Goal: Information Seeking & Learning: Learn about a topic

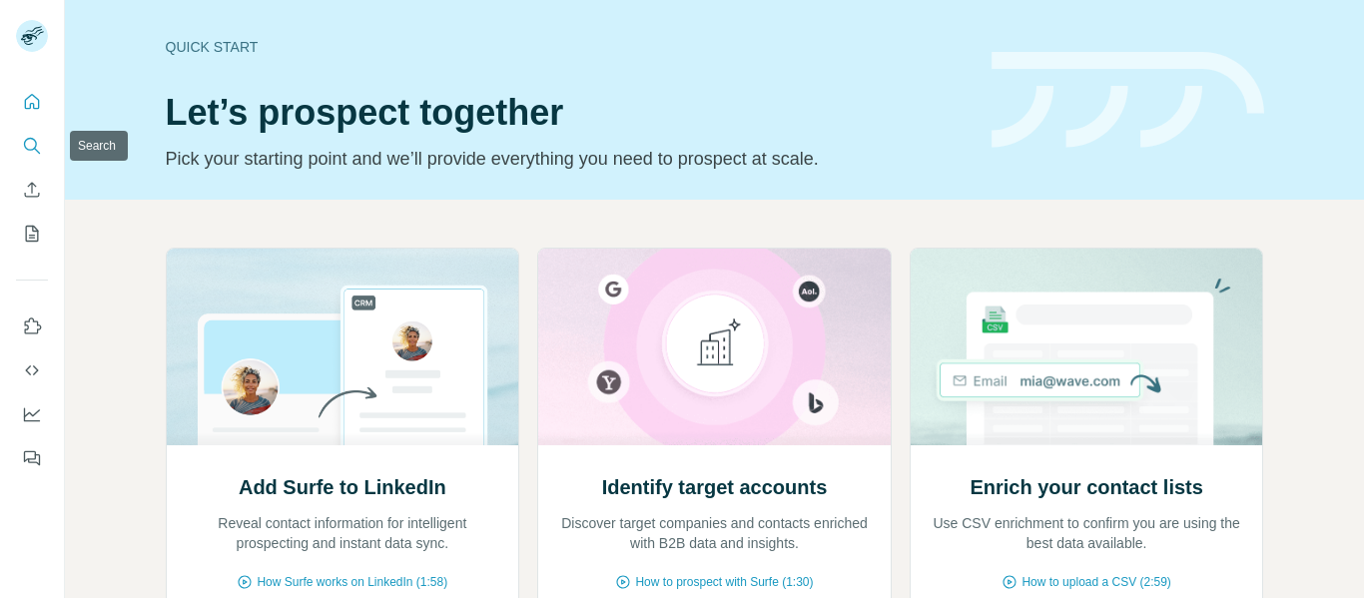
click at [33, 145] on icon "Search" at bounding box center [32, 146] width 20 height 20
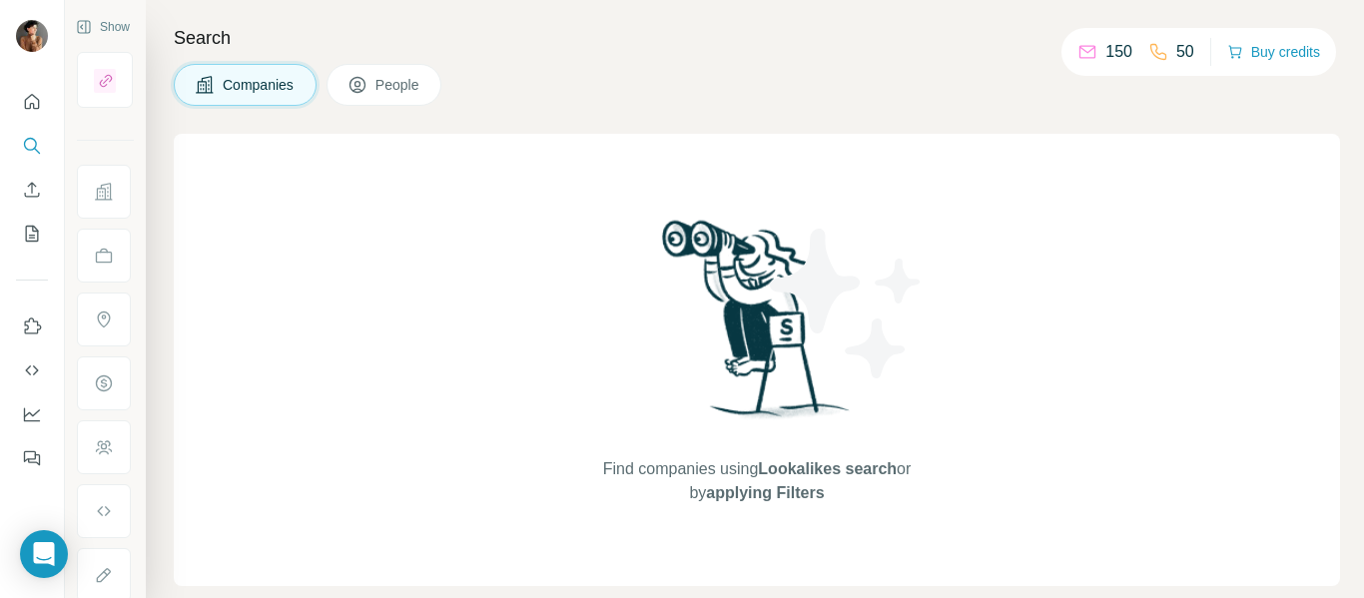
click at [378, 85] on span "People" at bounding box center [398, 85] width 46 height 20
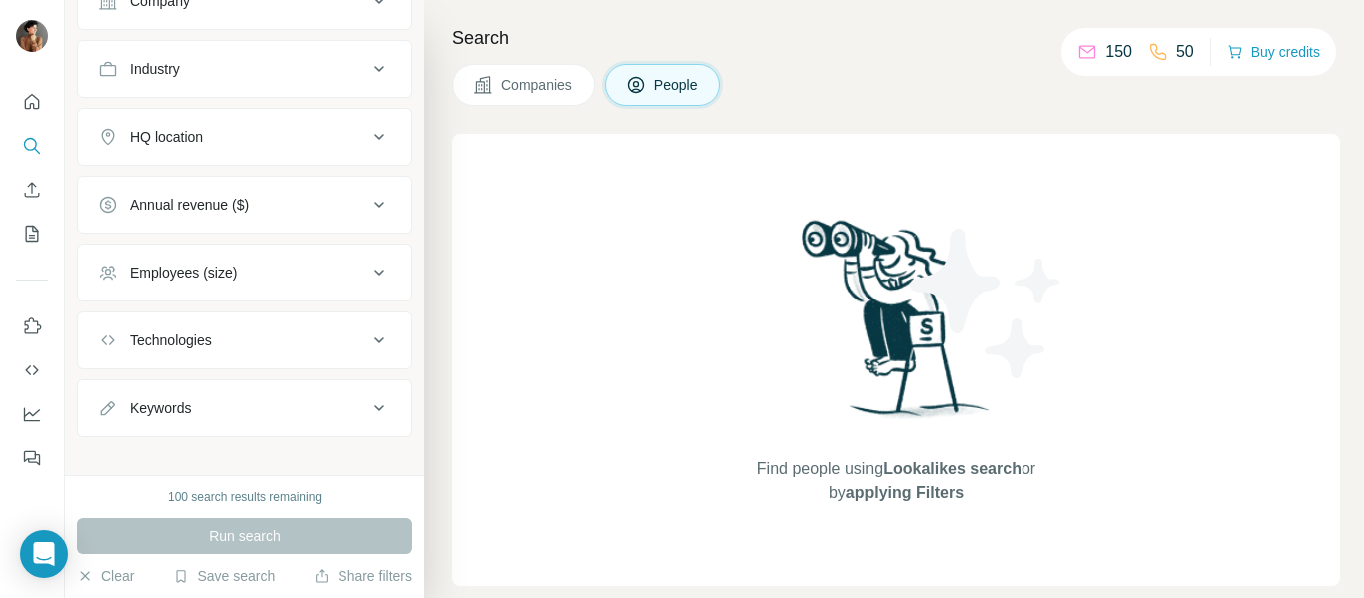
scroll to position [399, 0]
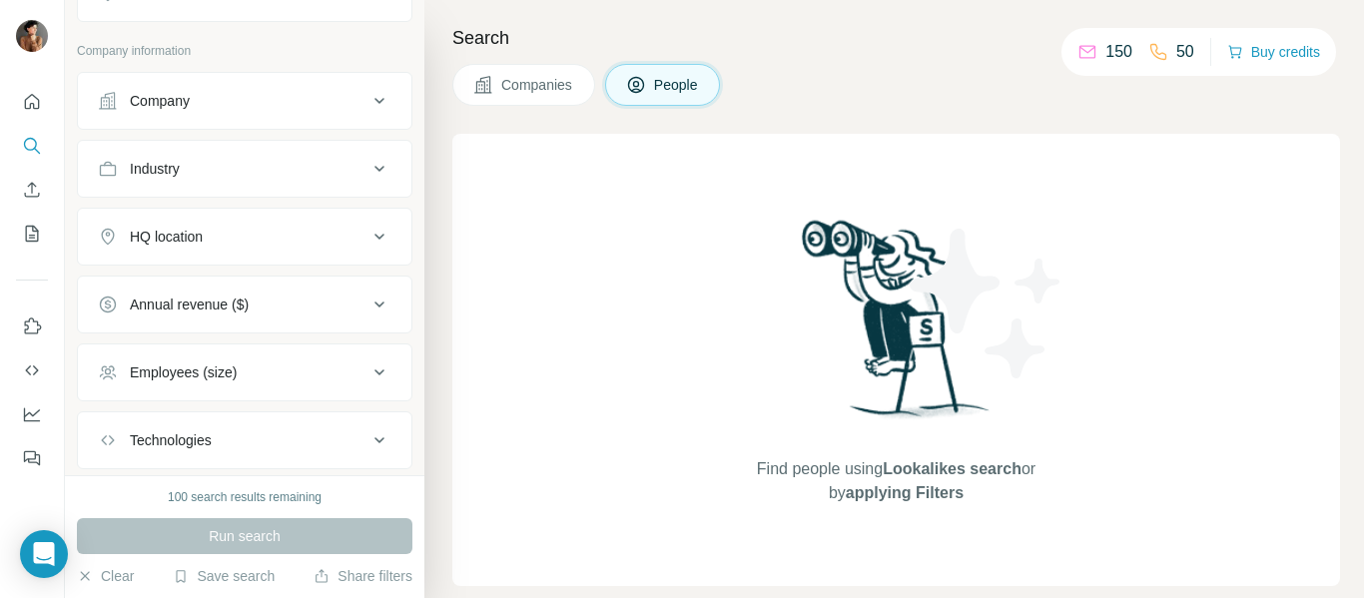
click at [174, 98] on div "Company" at bounding box center [160, 101] width 60 height 20
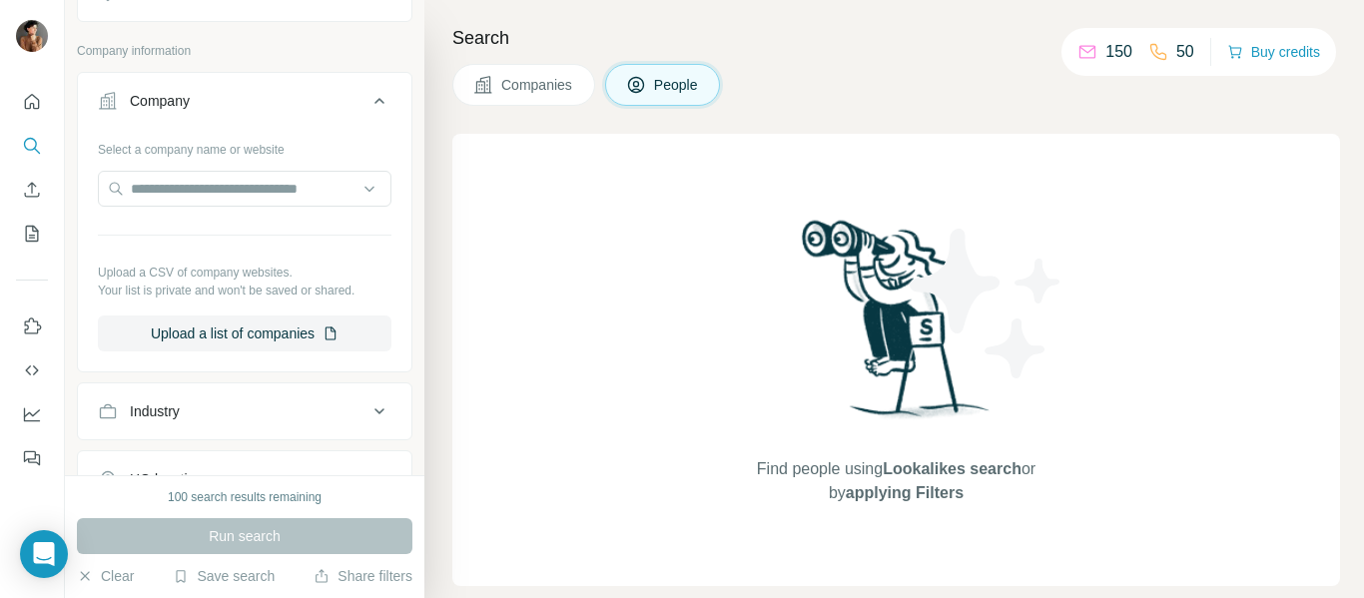
click at [174, 98] on div "Company" at bounding box center [160, 101] width 60 height 20
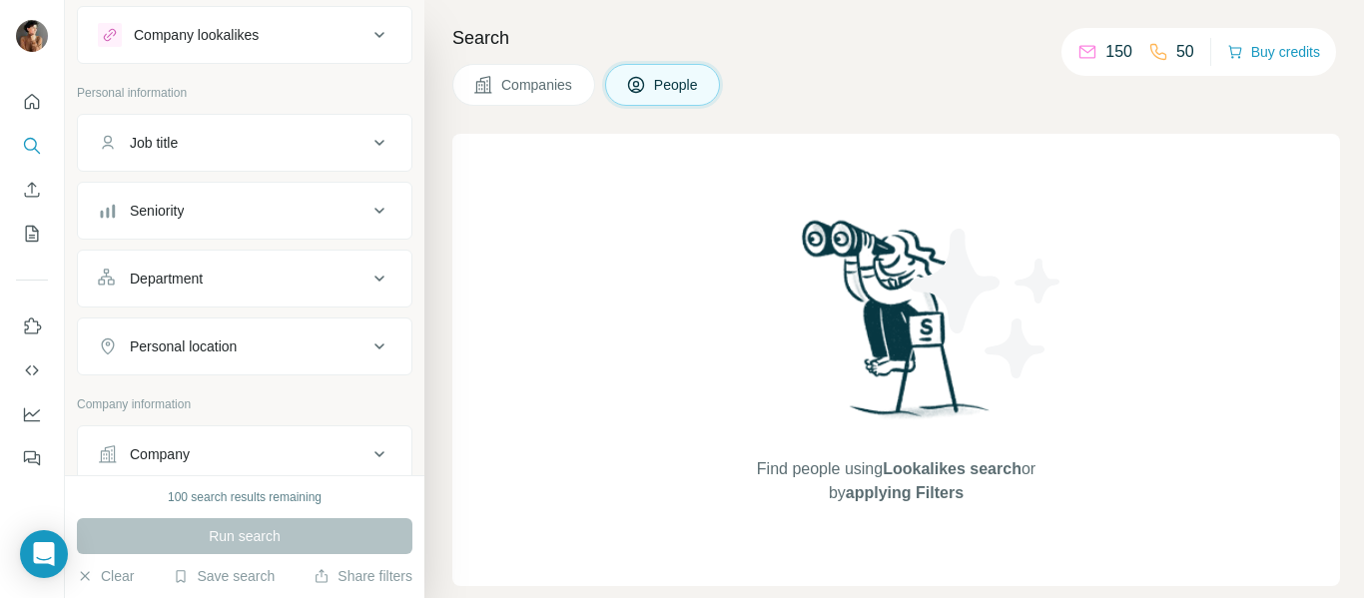
scroll to position [0, 0]
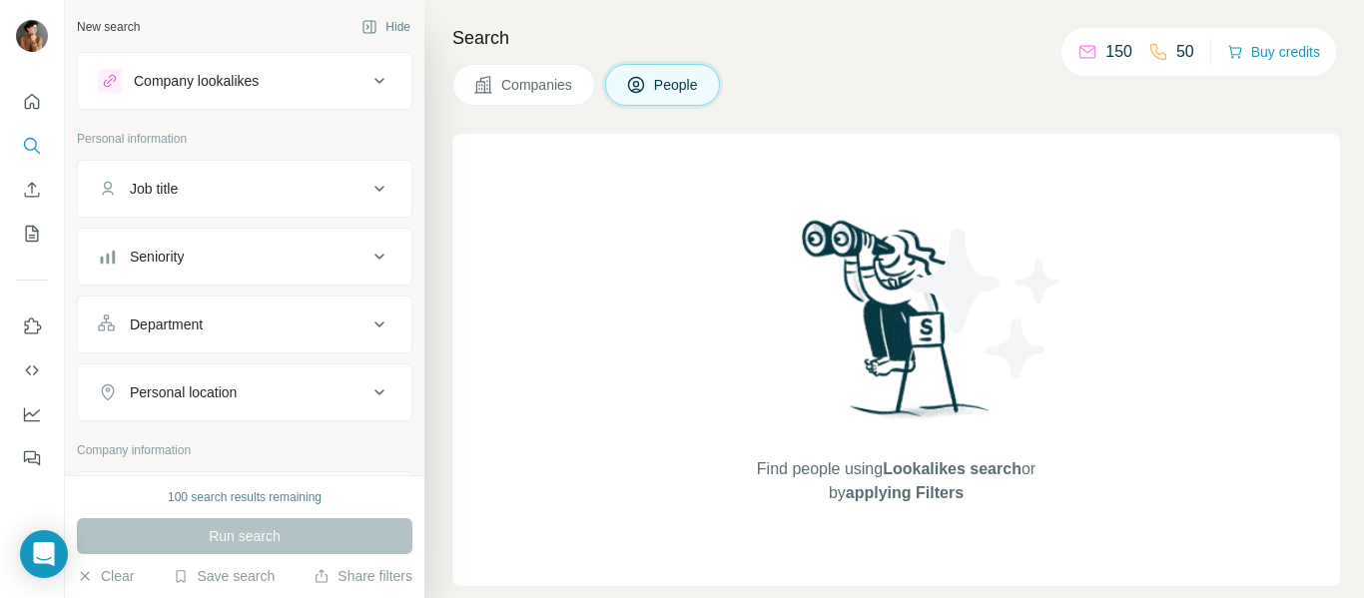
click at [227, 80] on div "Company lookalikes" at bounding box center [196, 81] width 125 height 20
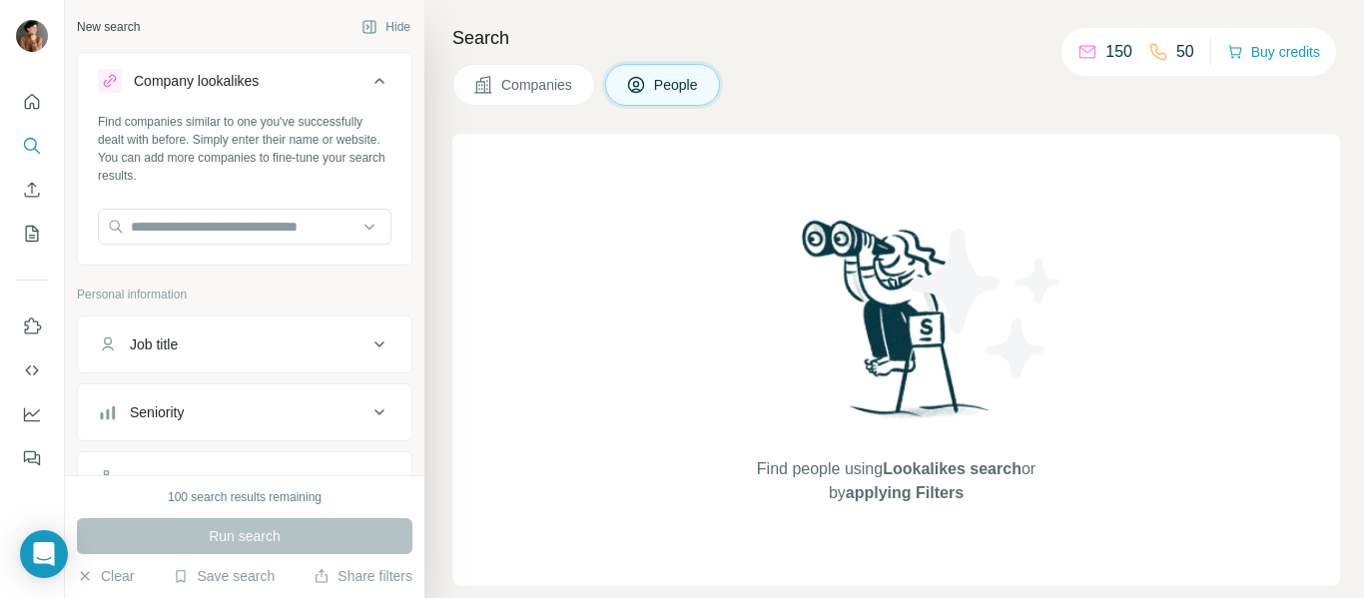
click at [227, 80] on div "Company lookalikes" at bounding box center [196, 81] width 125 height 20
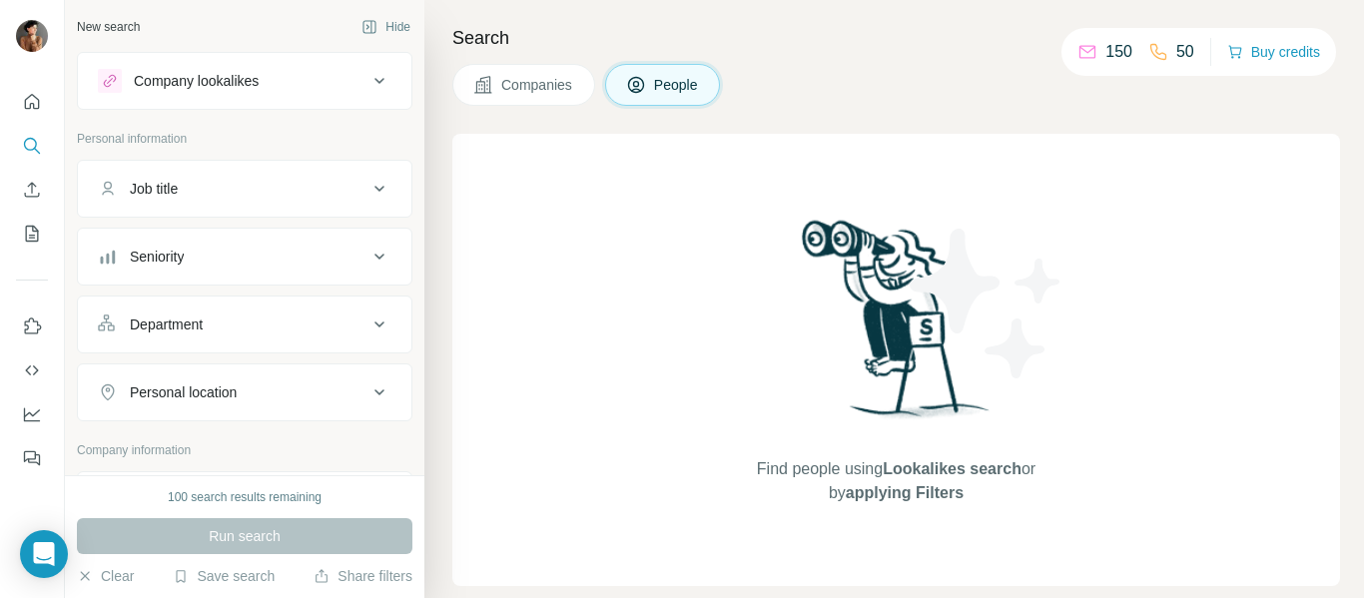
scroll to position [200, 0]
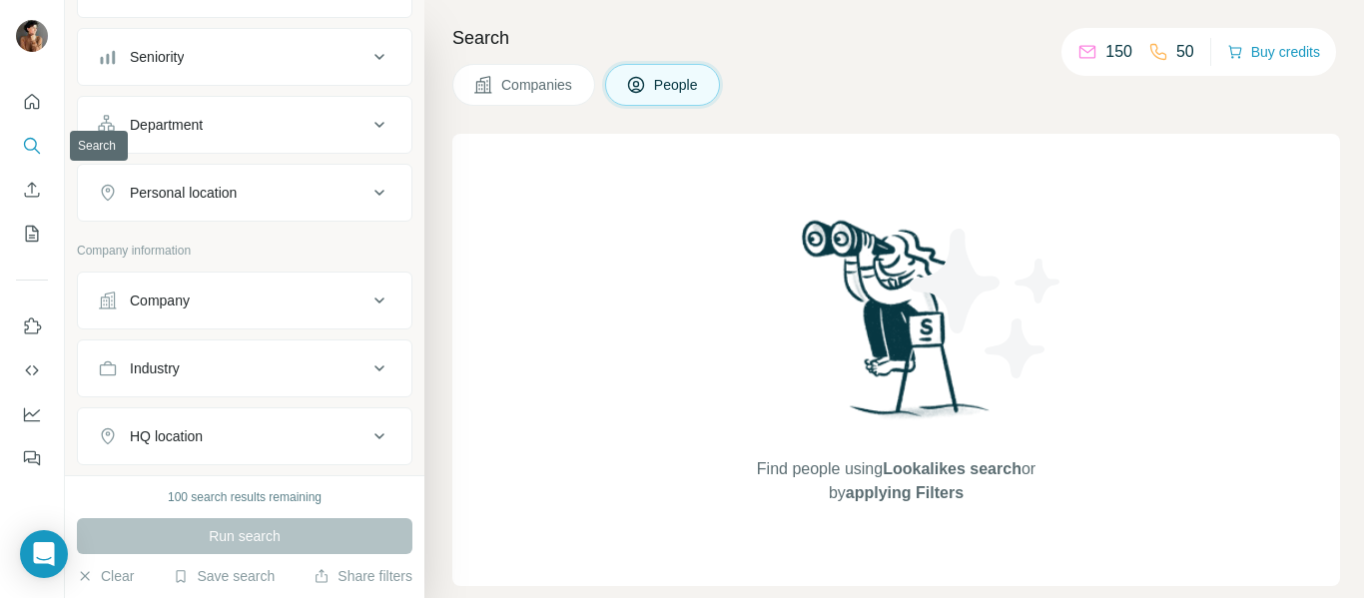
click at [30, 142] on icon "Search" at bounding box center [32, 146] width 20 height 20
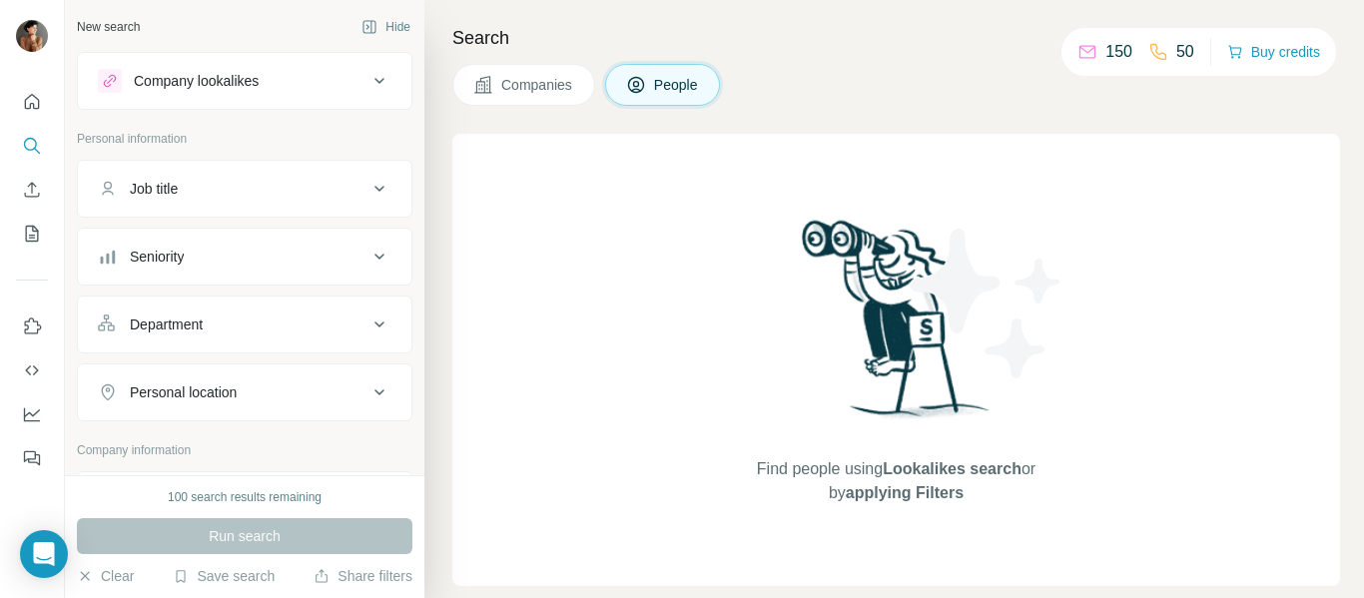
click at [266, 185] on div "Job title" at bounding box center [233, 189] width 270 height 20
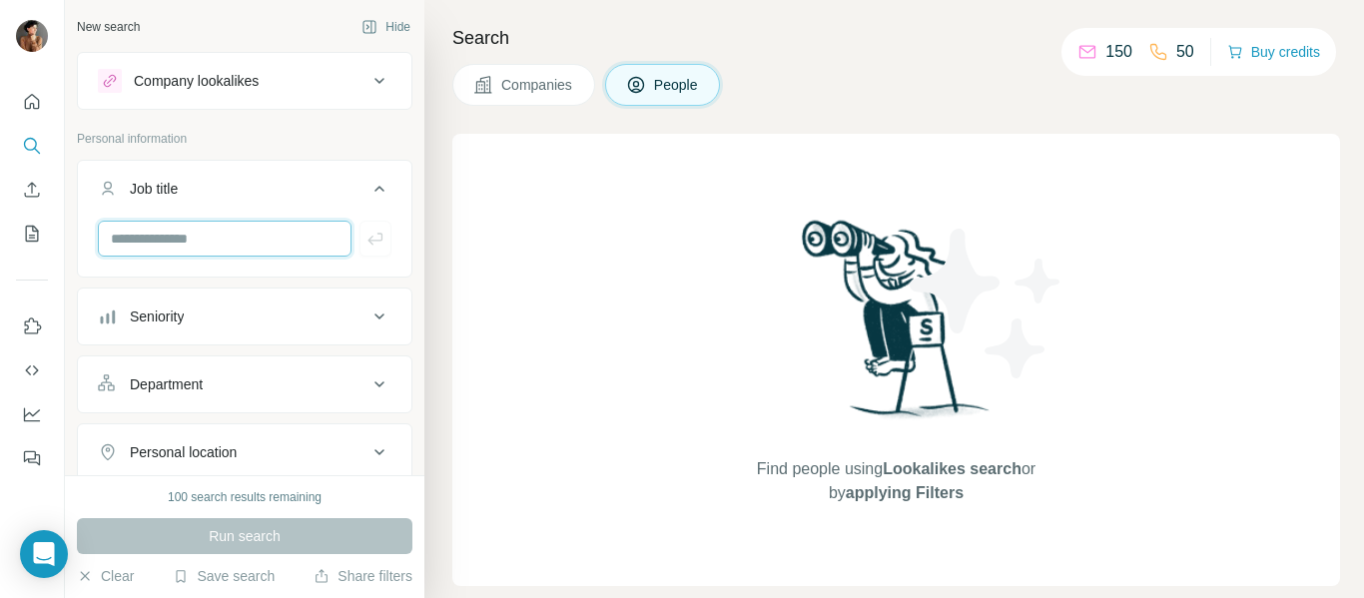
click at [196, 235] on input "text" at bounding box center [225, 239] width 254 height 36
paste input "**********"
type input "**********"
click at [383, 244] on div "**********" at bounding box center [244, 247] width 333 height 52
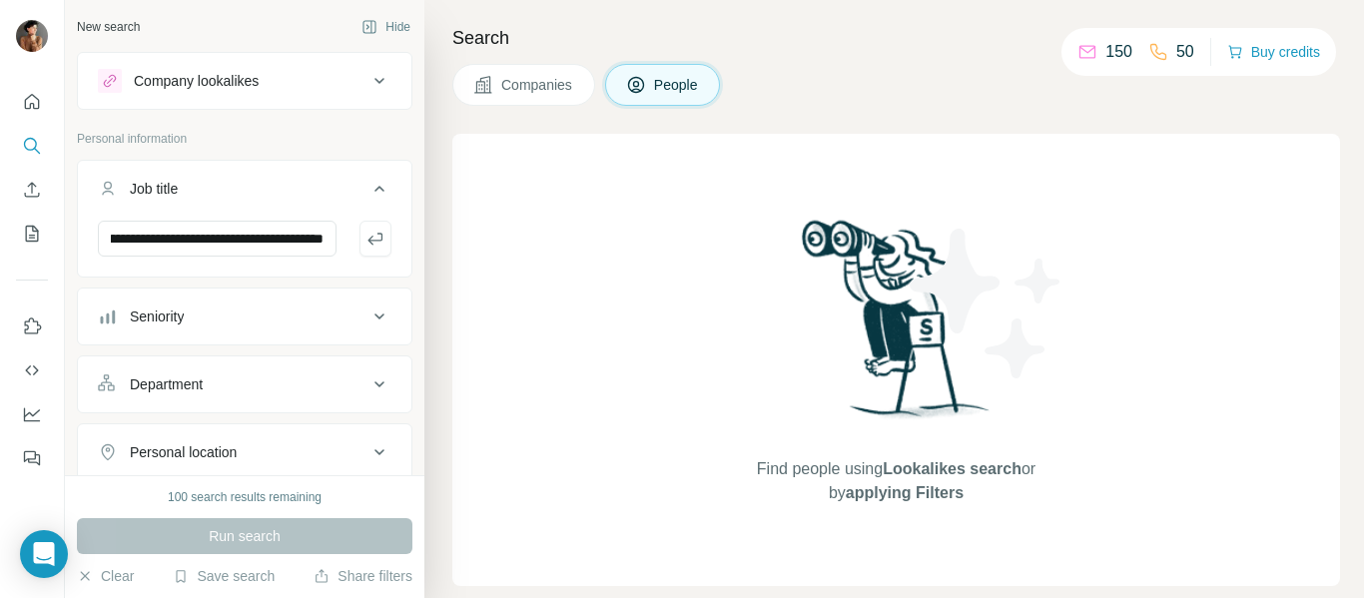
scroll to position [0, 0]
click at [371, 239] on button "button" at bounding box center [375, 239] width 32 height 36
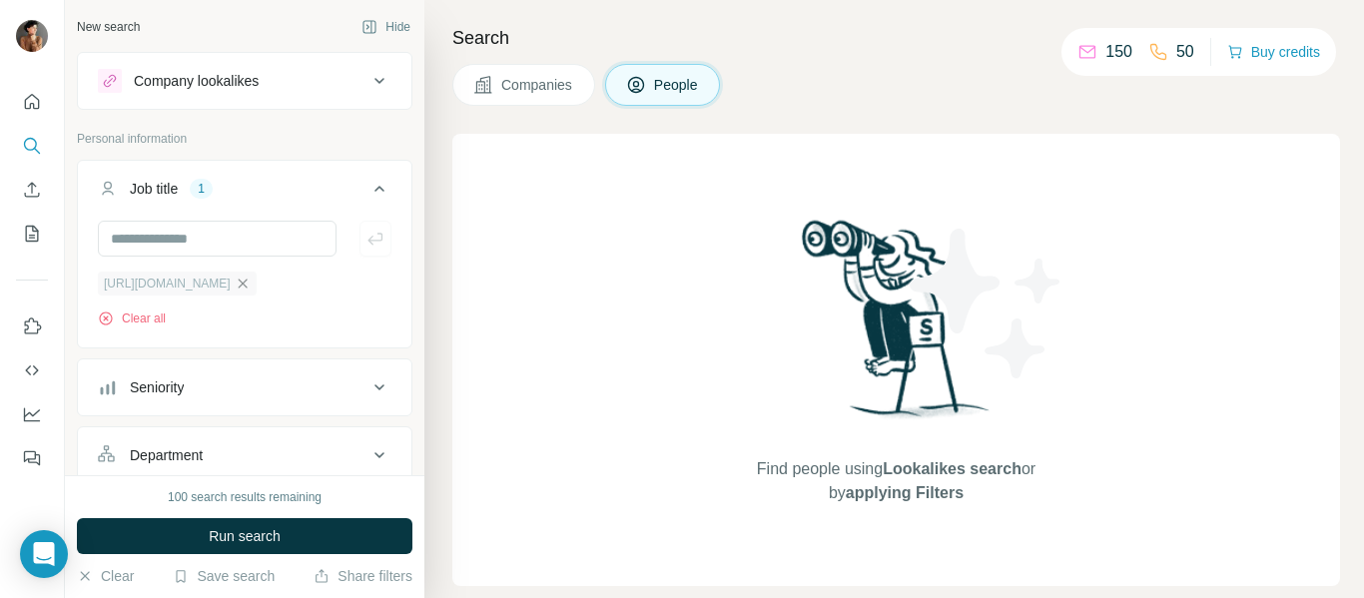
click at [251, 284] on icon "button" at bounding box center [243, 284] width 16 height 16
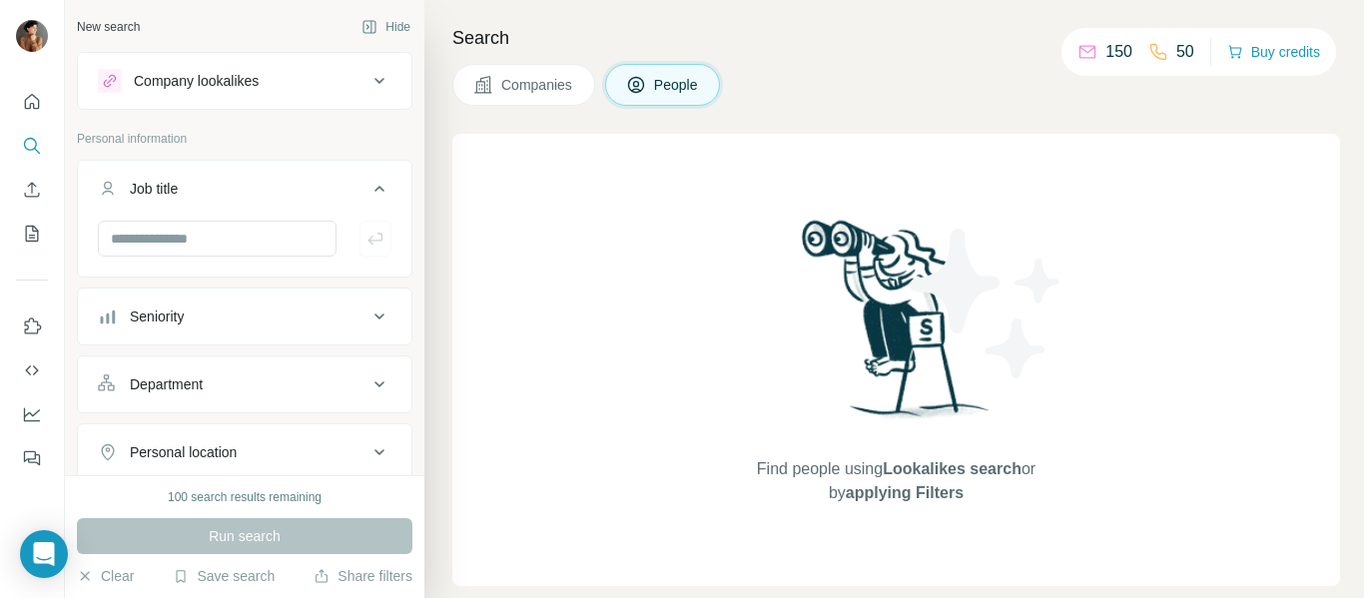
click at [239, 315] on div "Seniority" at bounding box center [233, 317] width 270 height 20
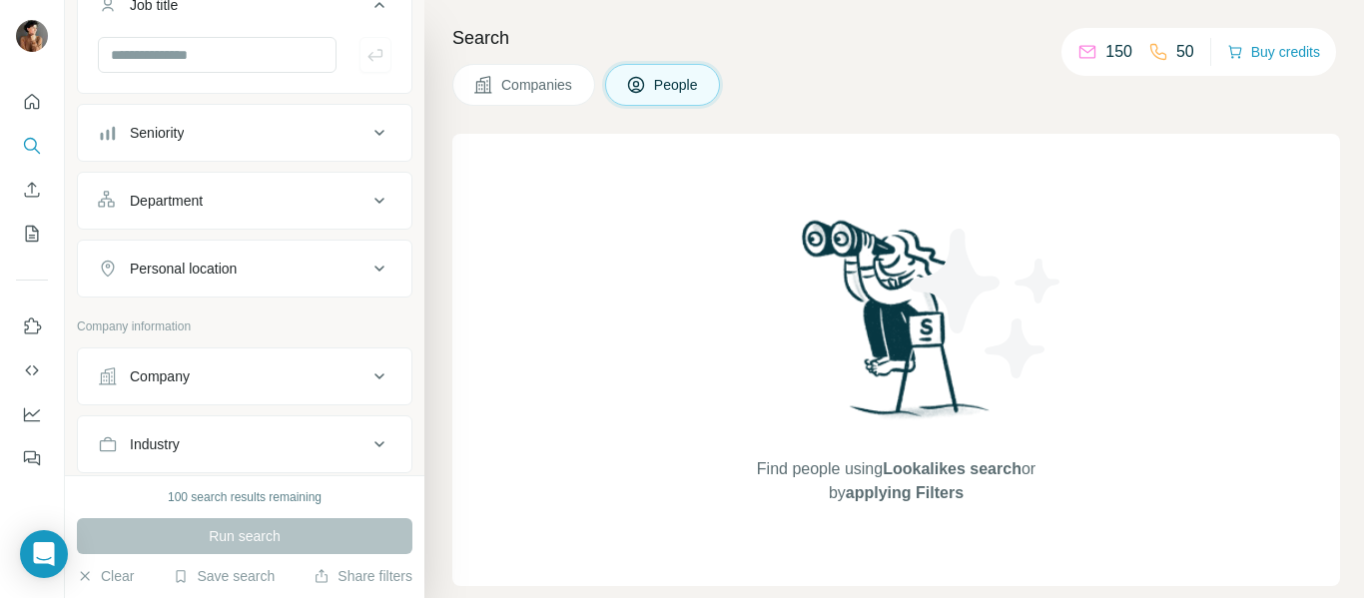
scroll to position [300, 0]
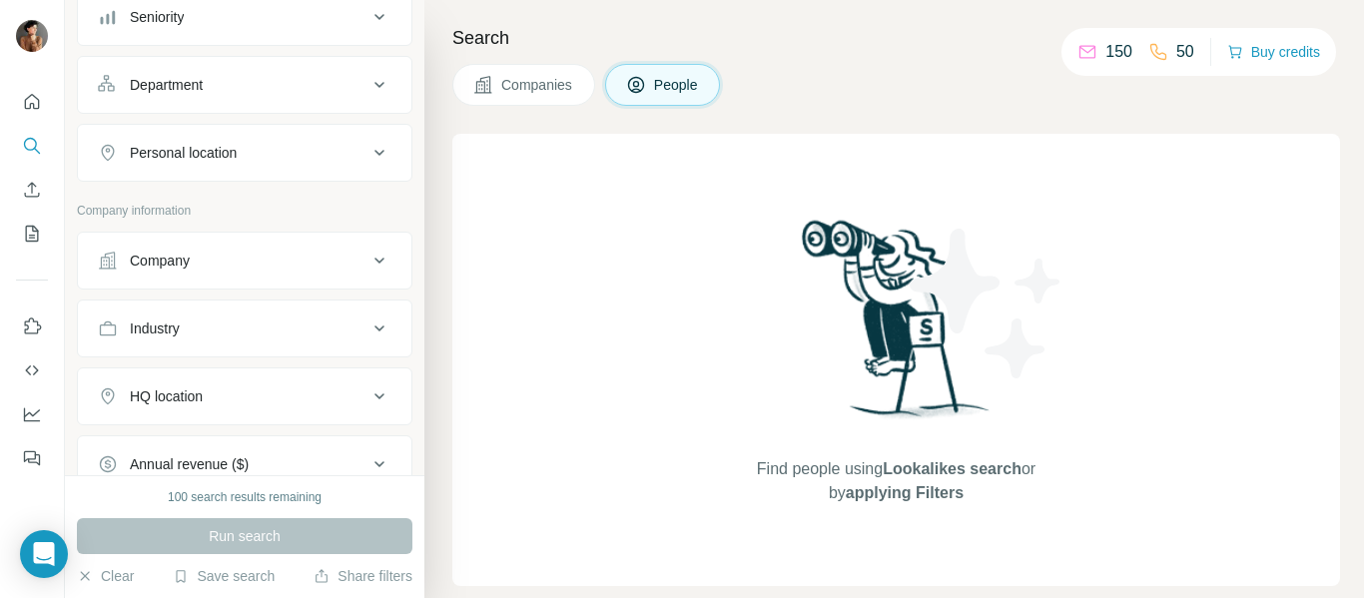
click at [282, 269] on div "Company" at bounding box center [233, 261] width 270 height 20
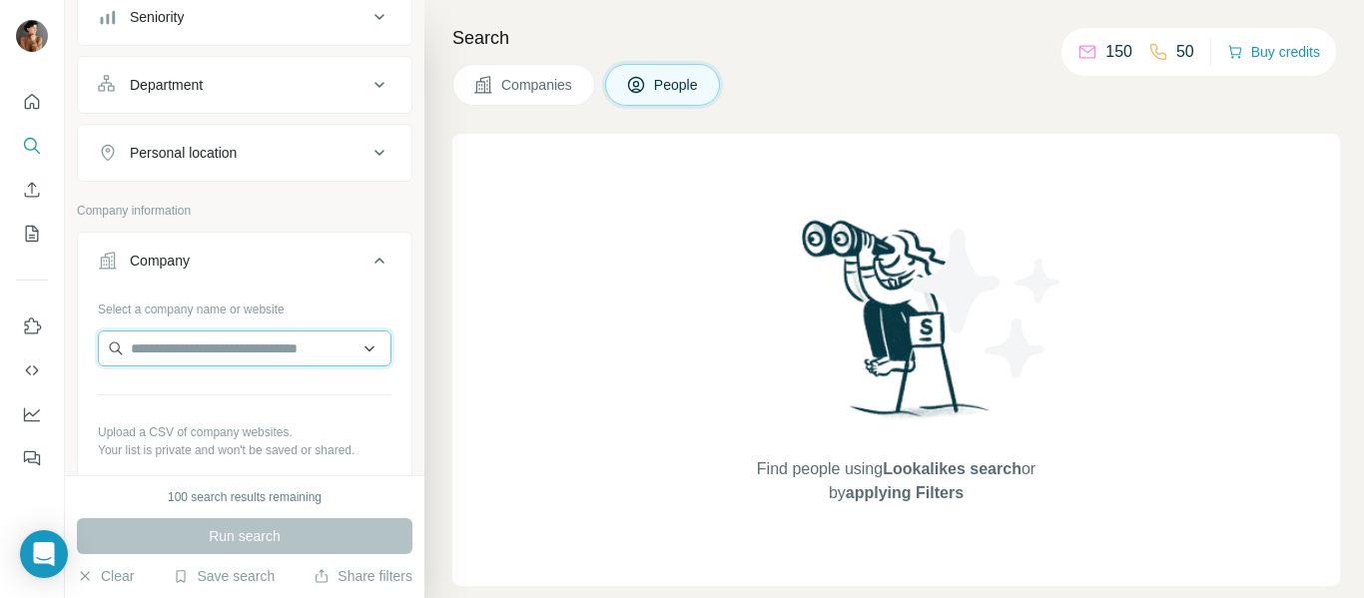
click at [204, 343] on input "text" at bounding box center [245, 348] width 294 height 36
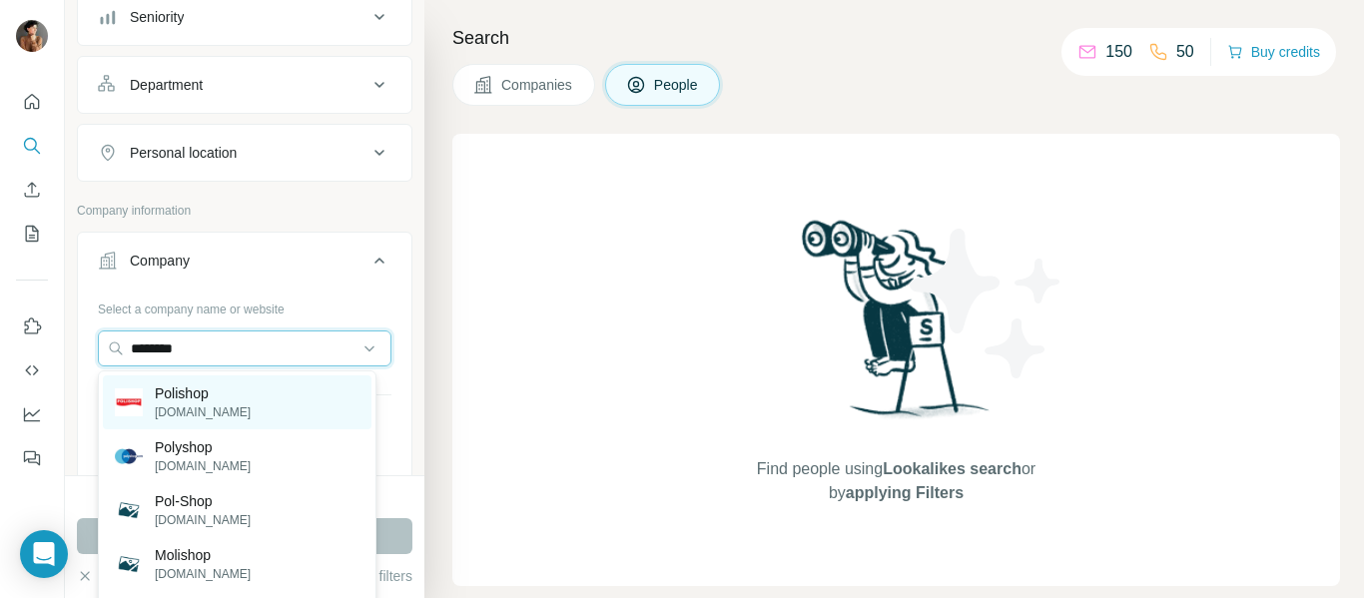
type input "********"
click at [200, 395] on p "Polishop" at bounding box center [203, 393] width 96 height 20
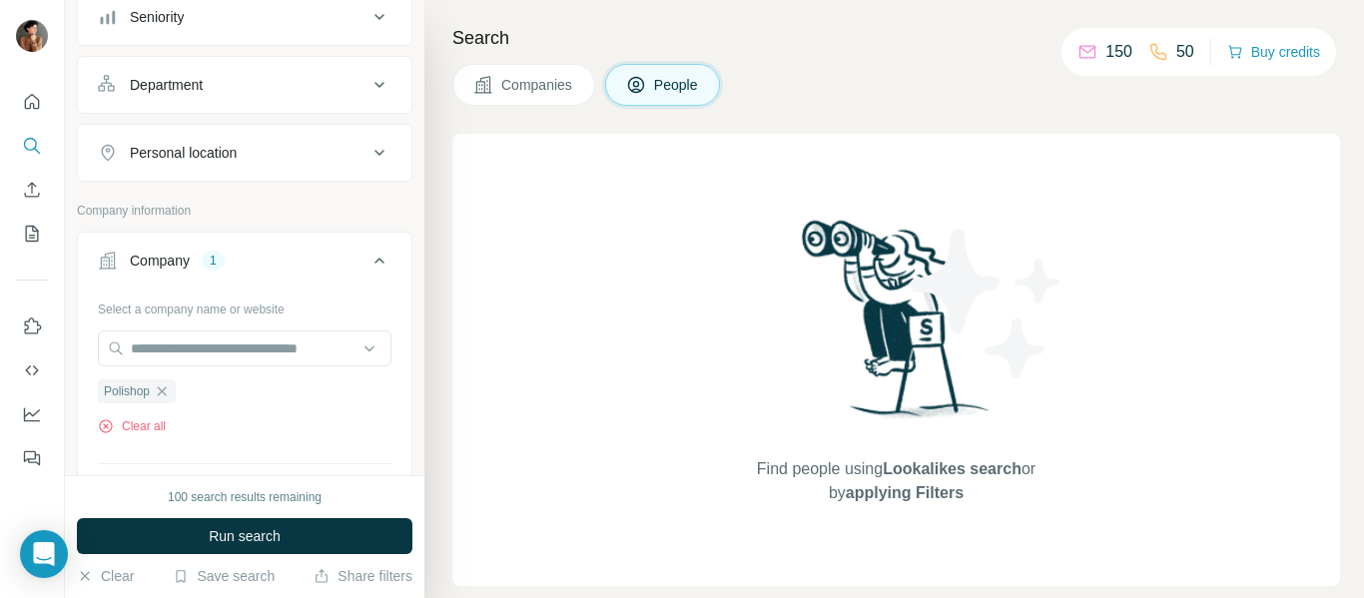
scroll to position [399, 0]
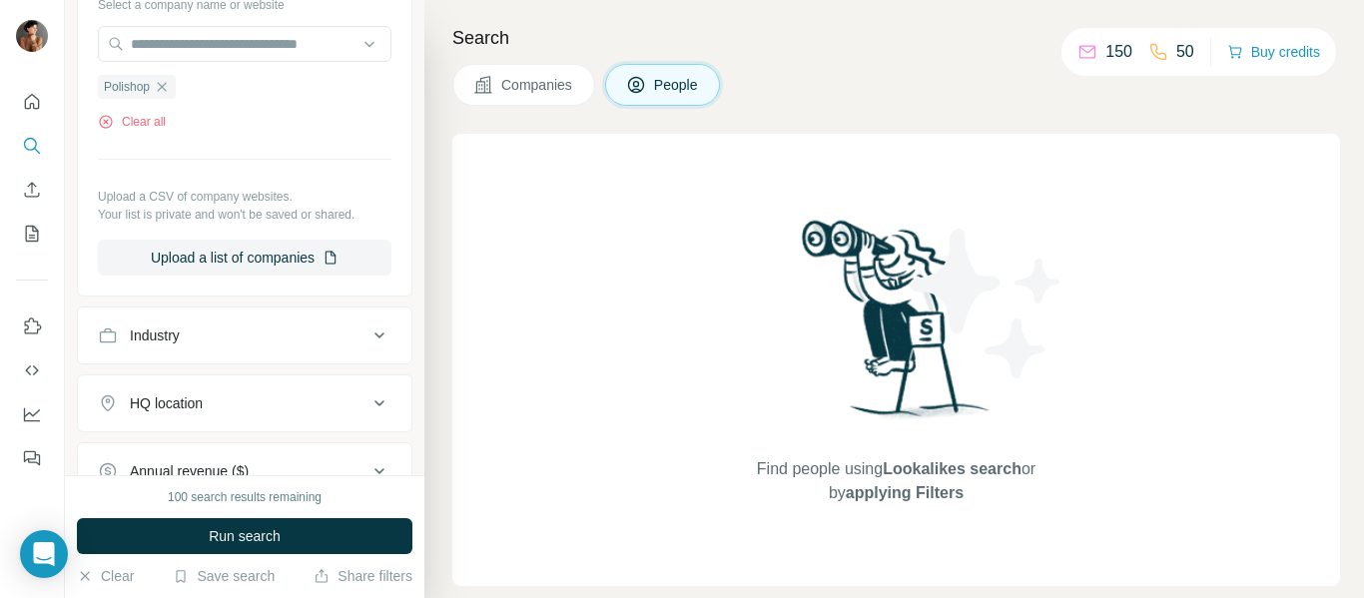
scroll to position [599, 0]
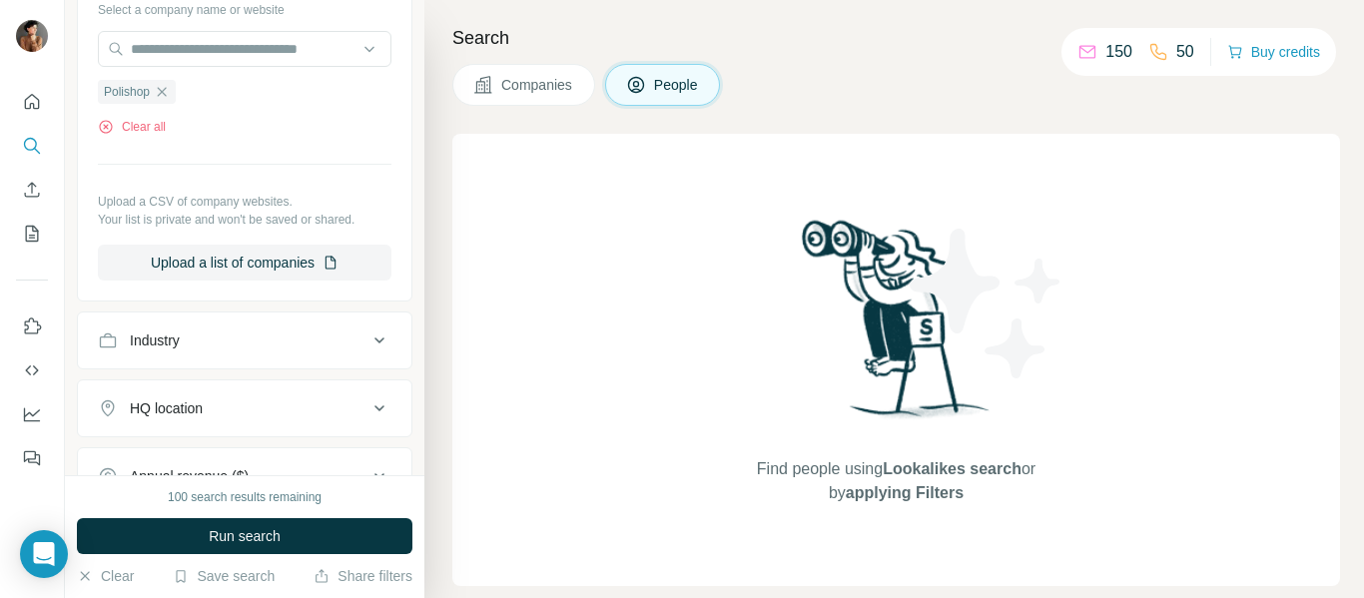
click at [539, 88] on span "Companies" at bounding box center [537, 85] width 73 height 20
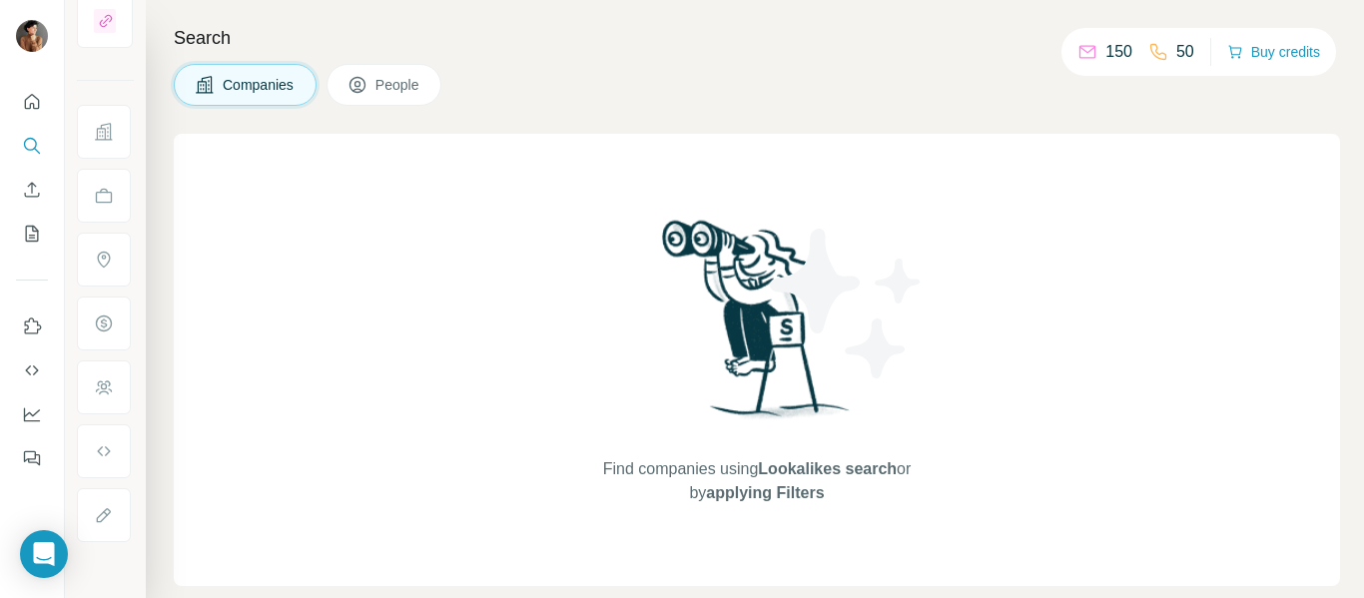
scroll to position [0, 0]
click at [377, 92] on span "People" at bounding box center [398, 85] width 46 height 20
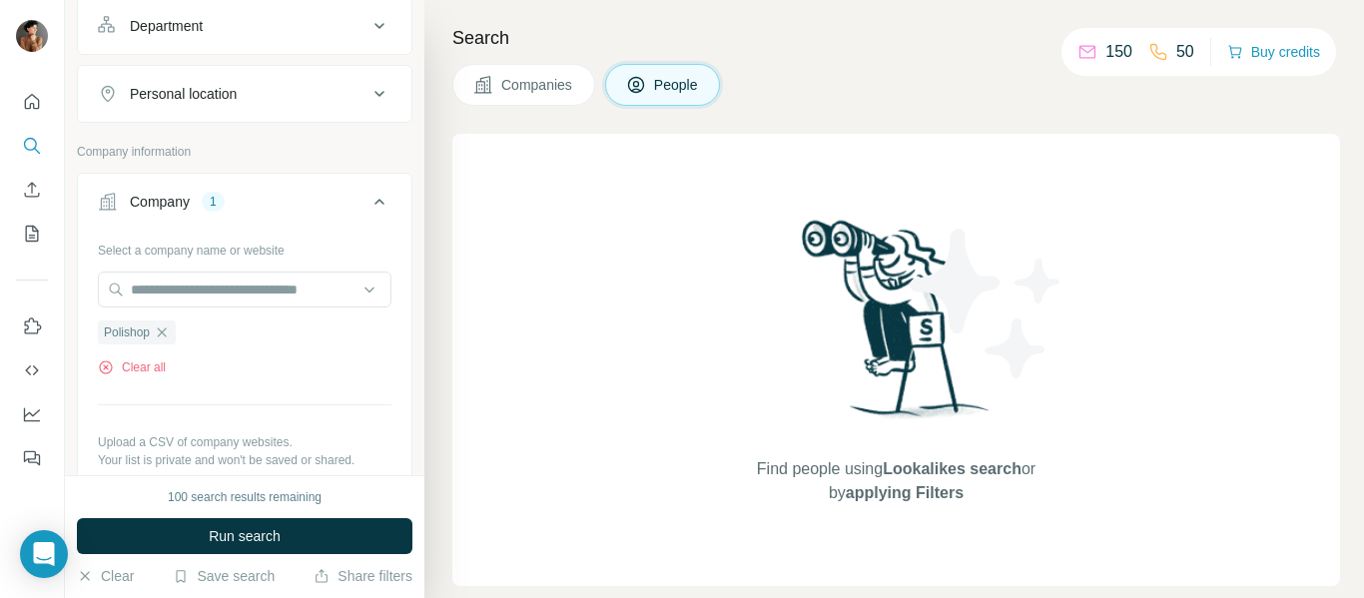
scroll to position [300, 0]
click at [165, 330] on icon "button" at bounding box center [162, 332] width 16 height 16
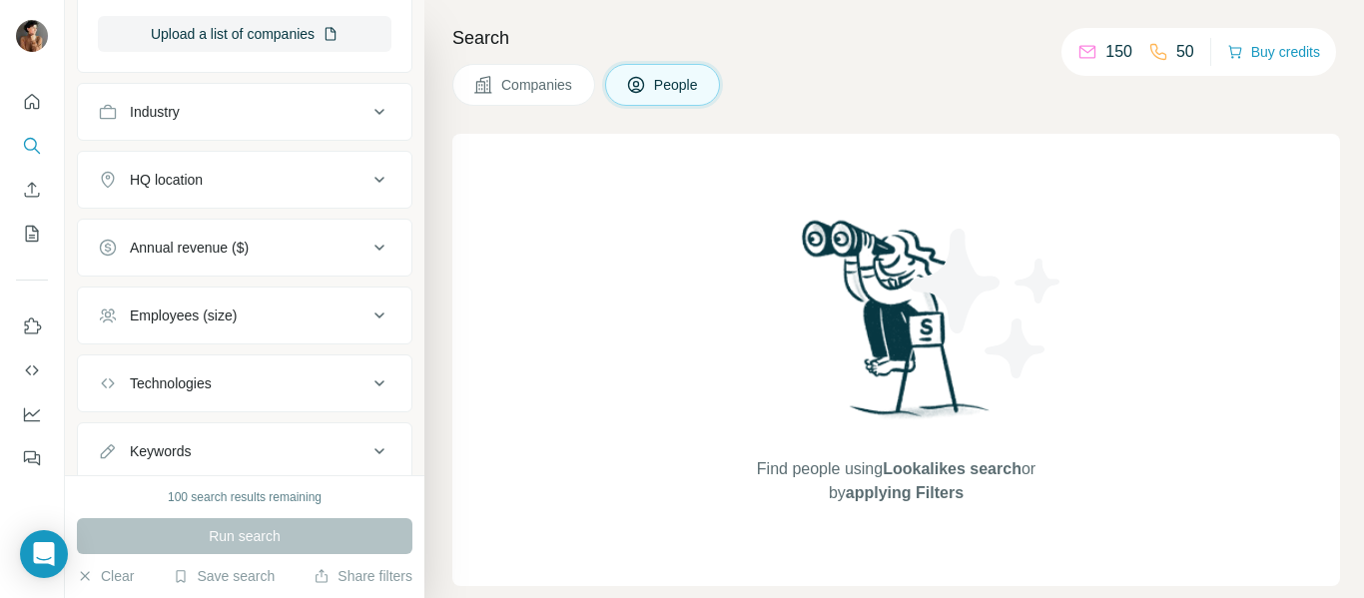
scroll to position [760, 0]
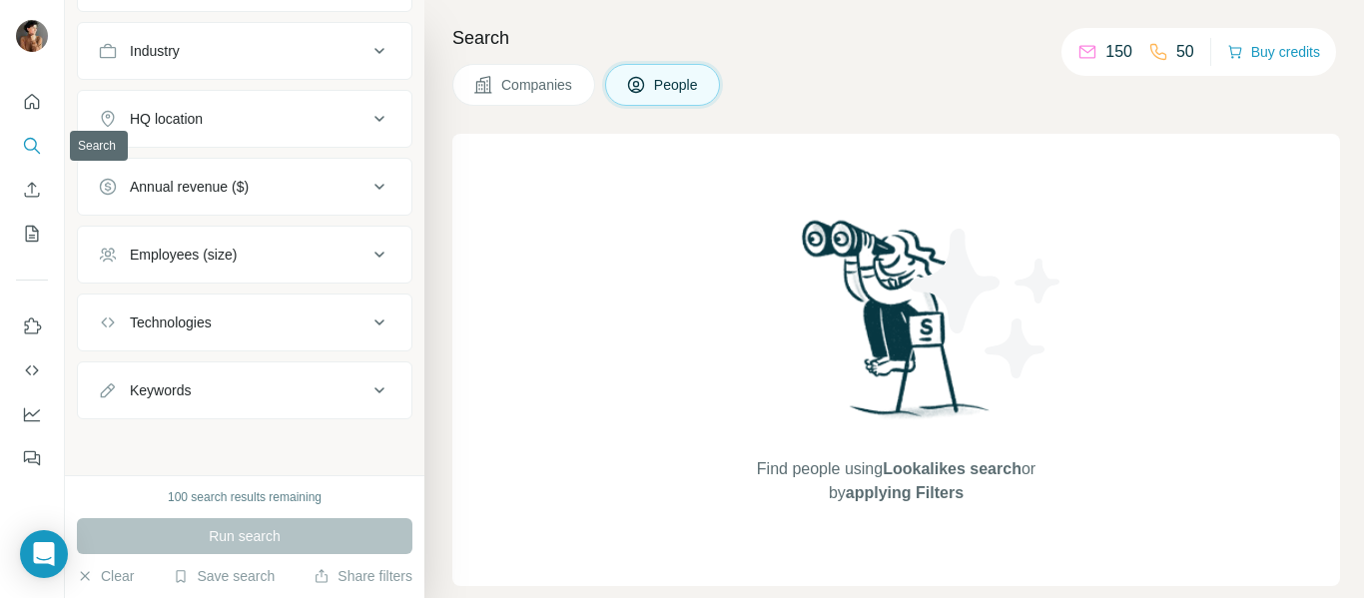
click at [30, 127] on nav at bounding box center [32, 168] width 32 height 168
click at [34, 102] on icon "Quick start" at bounding box center [32, 102] width 20 height 20
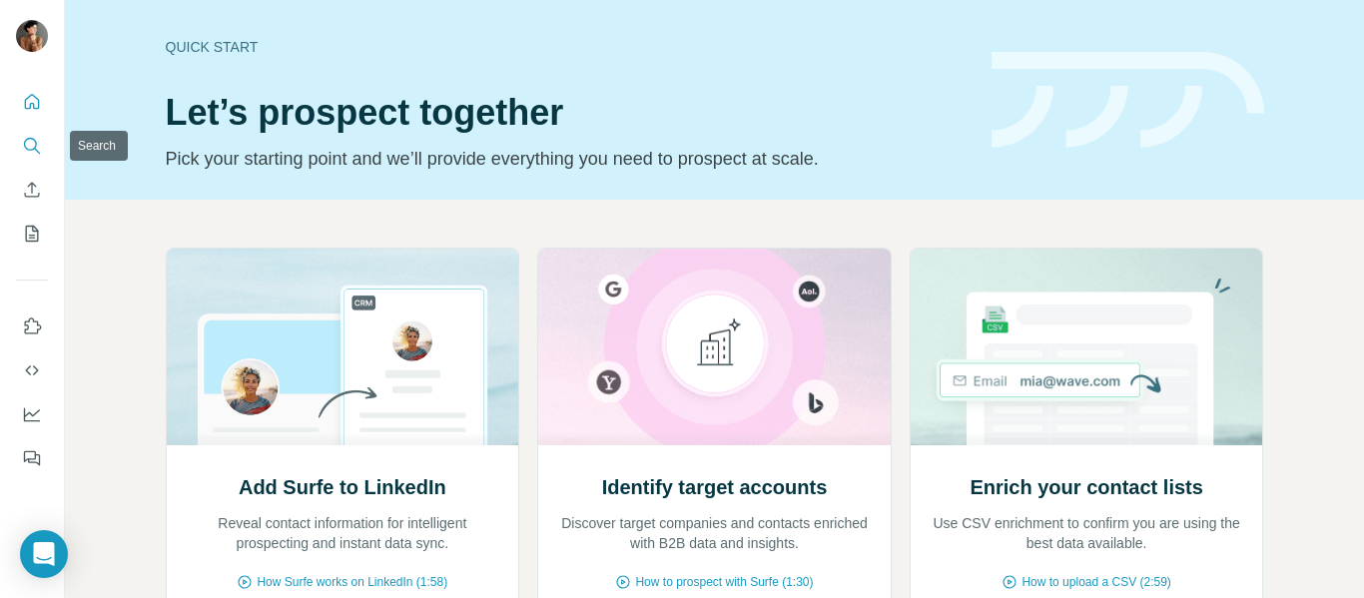
click at [37, 133] on button "Search" at bounding box center [32, 146] width 32 height 36
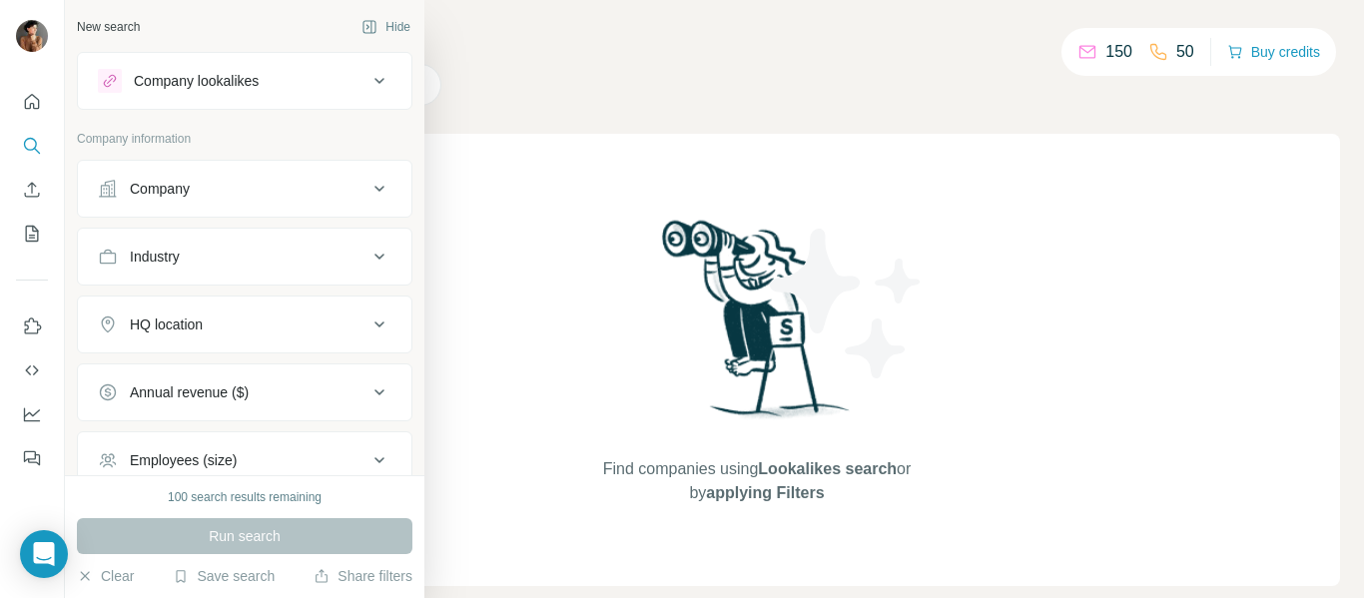
click at [367, 264] on icon at bounding box center [379, 257] width 24 height 24
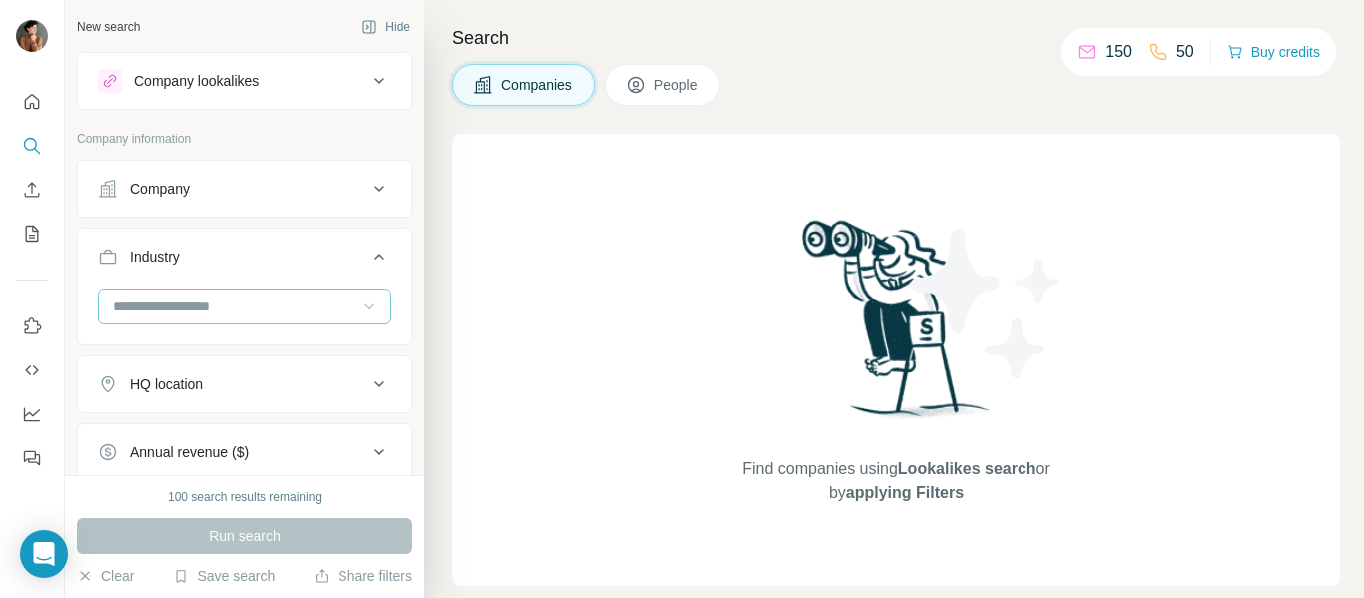
click at [361, 300] on icon at bounding box center [369, 307] width 20 height 20
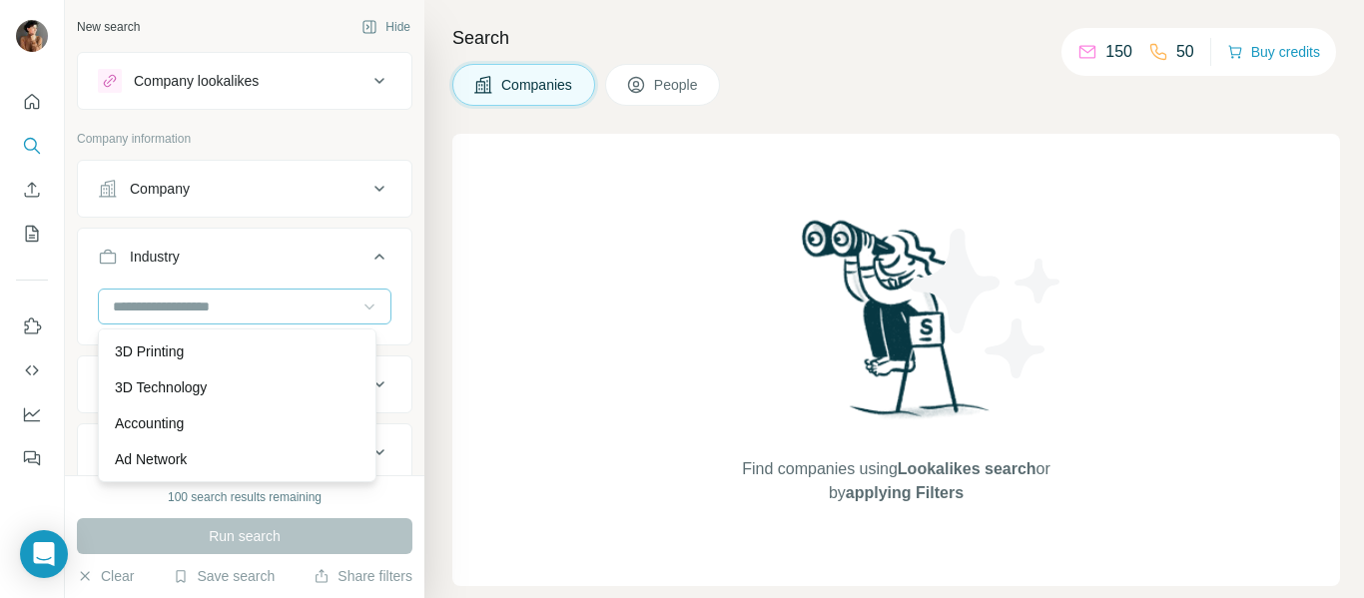
click at [359, 303] on icon at bounding box center [369, 307] width 20 height 20
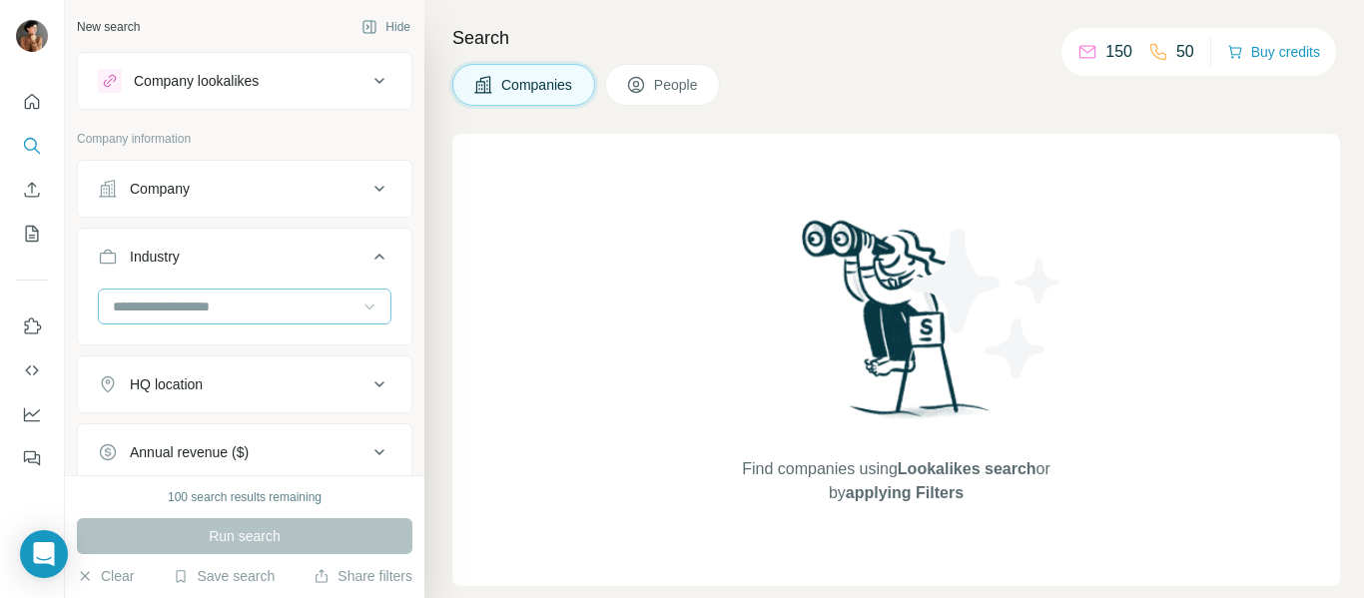
click at [363, 309] on icon at bounding box center [369, 307] width 20 height 20
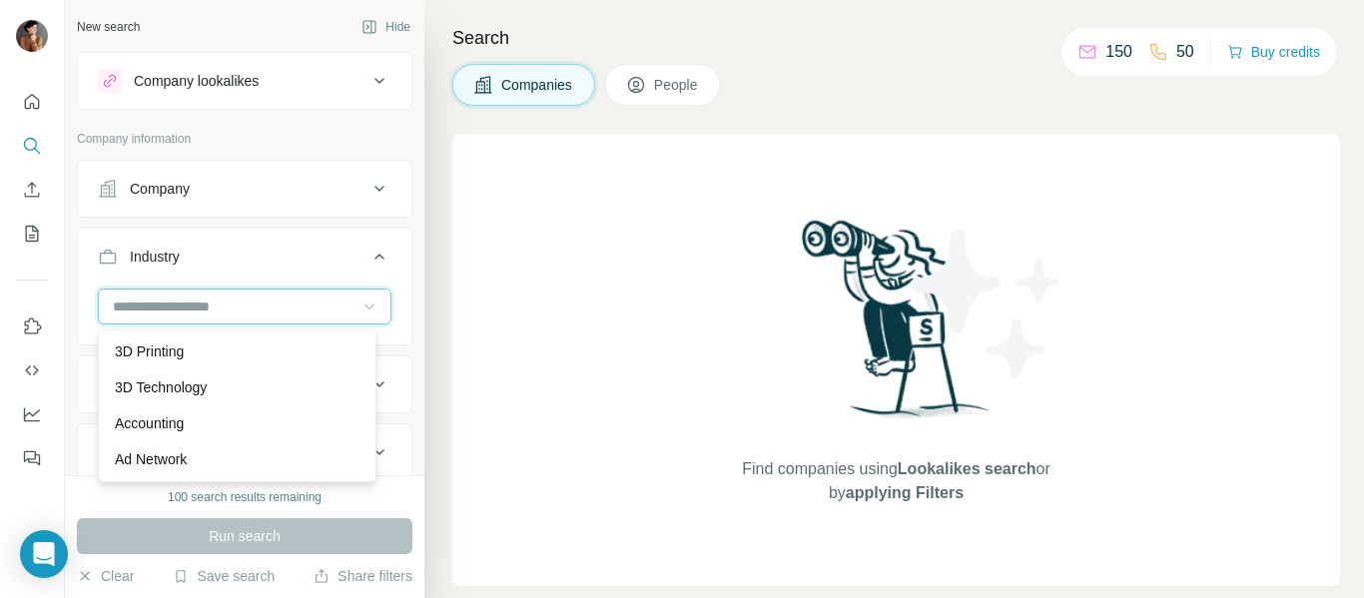
click at [225, 305] on input at bounding box center [234, 307] width 247 height 22
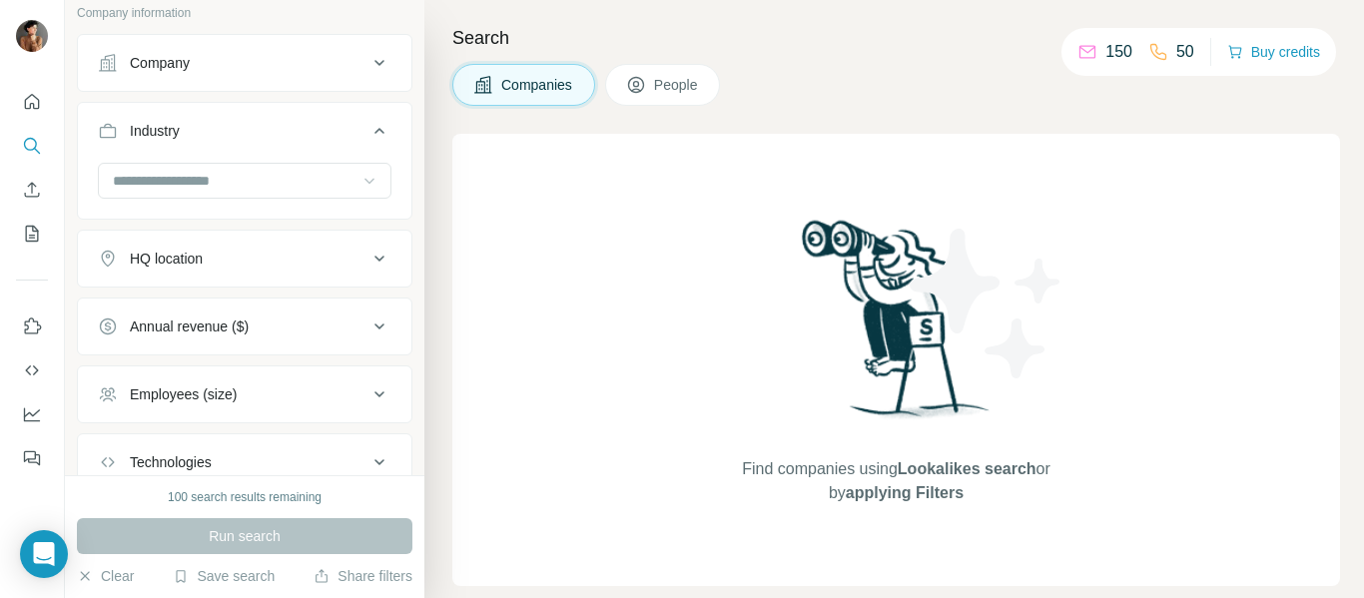
scroll to position [266, 0]
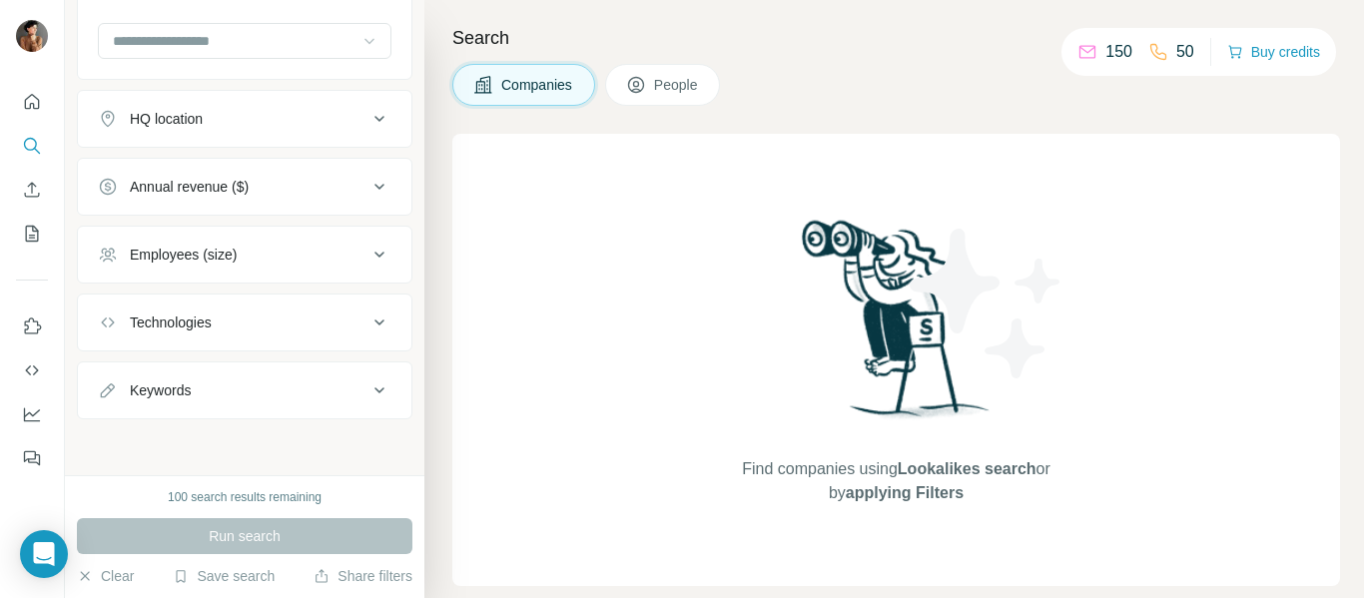
click at [667, 84] on span "People" at bounding box center [677, 85] width 46 height 20
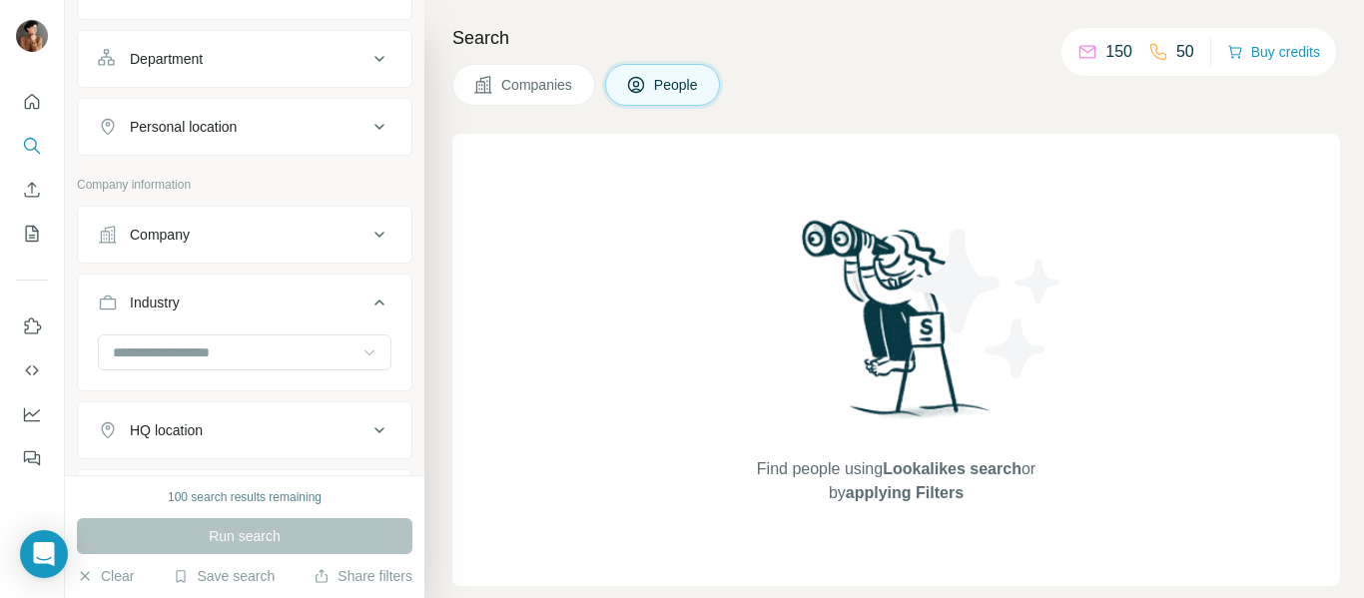
scroll to position [577, 0]
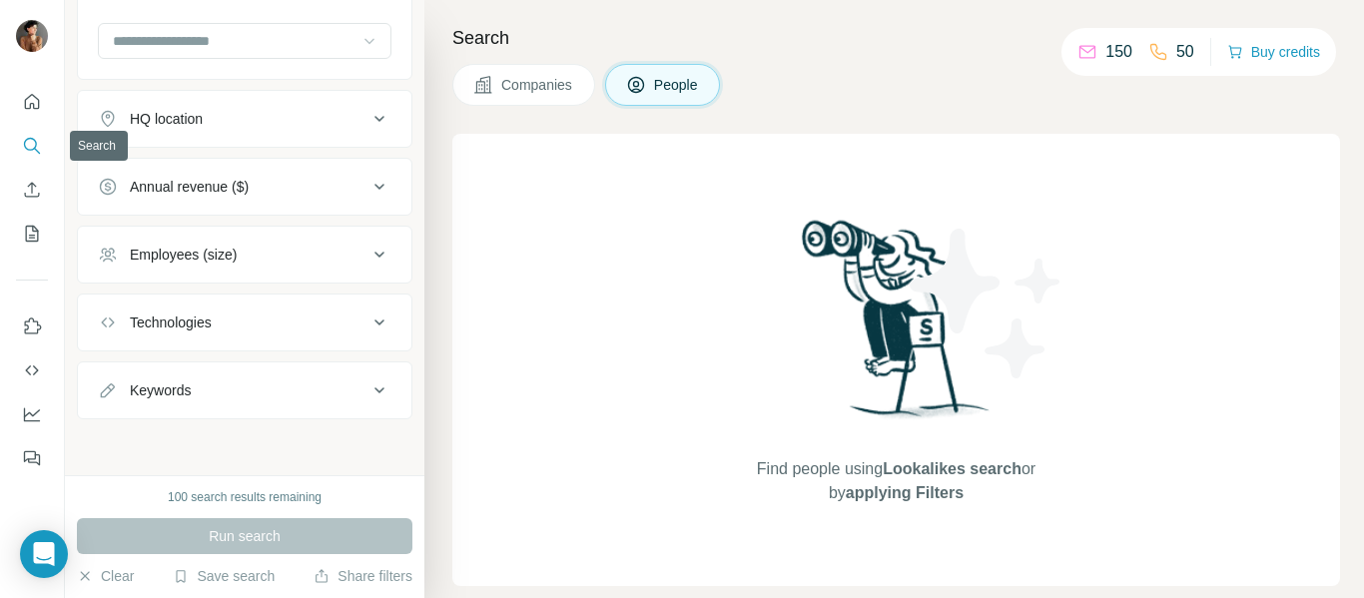
click at [26, 148] on icon "Search" at bounding box center [30, 144] width 13 height 13
click at [32, 110] on icon "Quick start" at bounding box center [32, 102] width 20 height 20
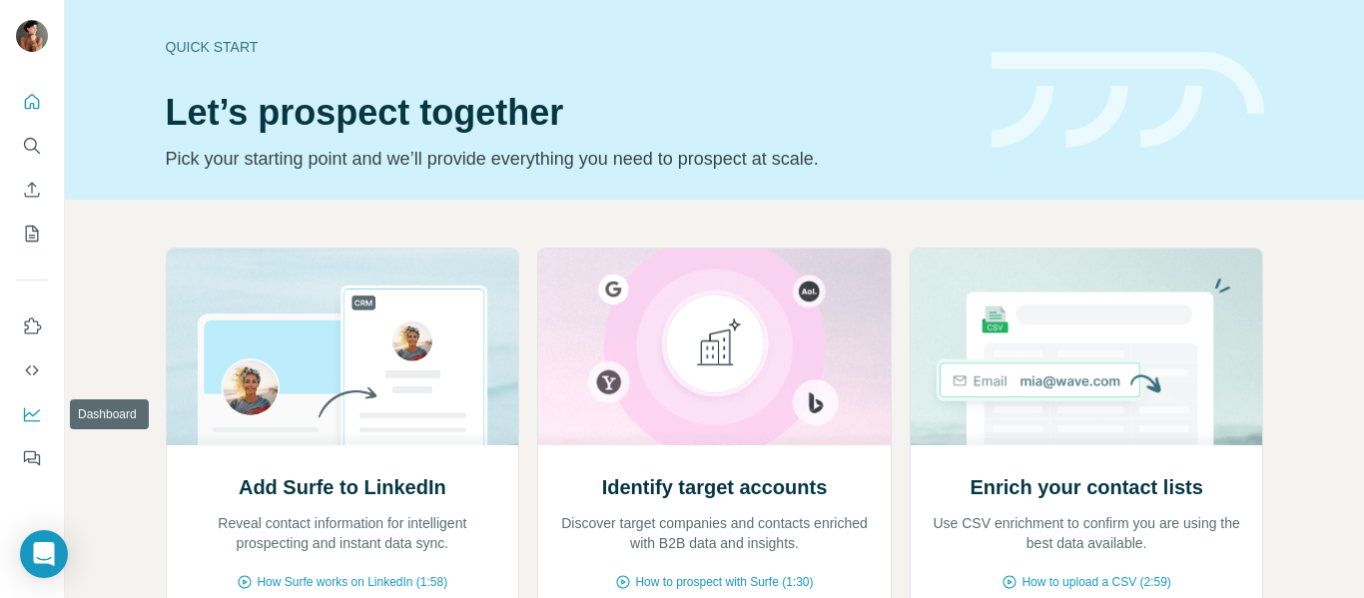
click at [31, 420] on icon "Dashboard" at bounding box center [32, 415] width 16 height 14
click at [36, 96] on icon "Quick start" at bounding box center [32, 102] width 20 height 20
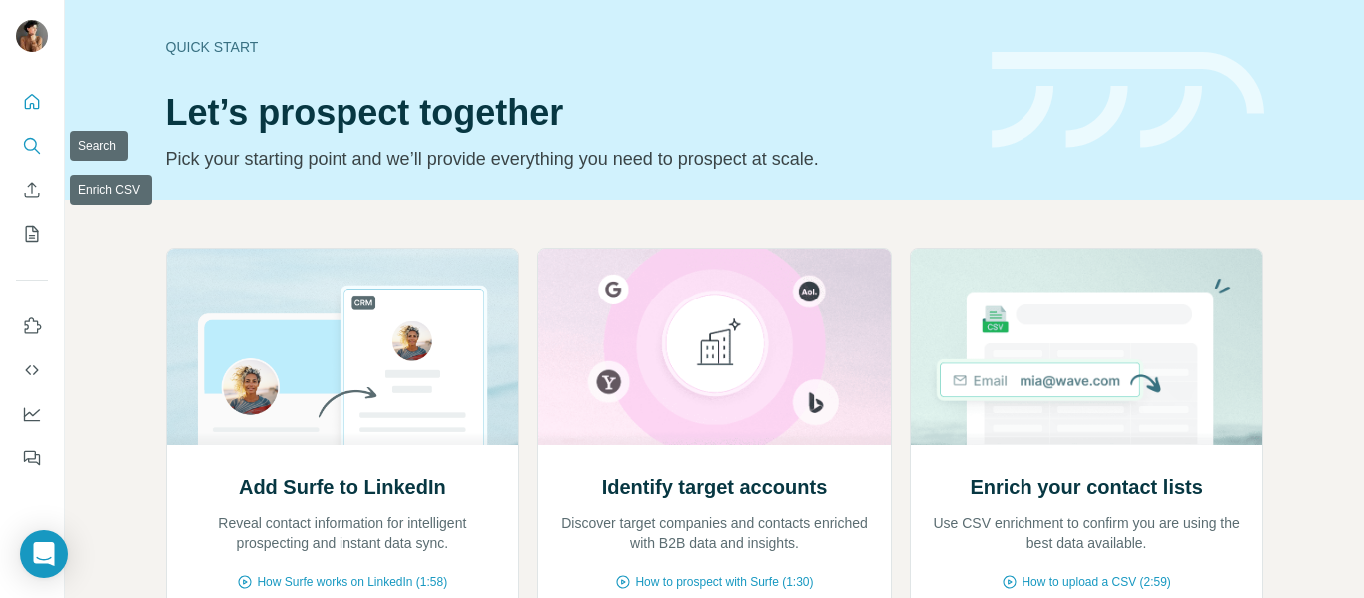
click at [33, 146] on icon "Search" at bounding box center [32, 146] width 20 height 20
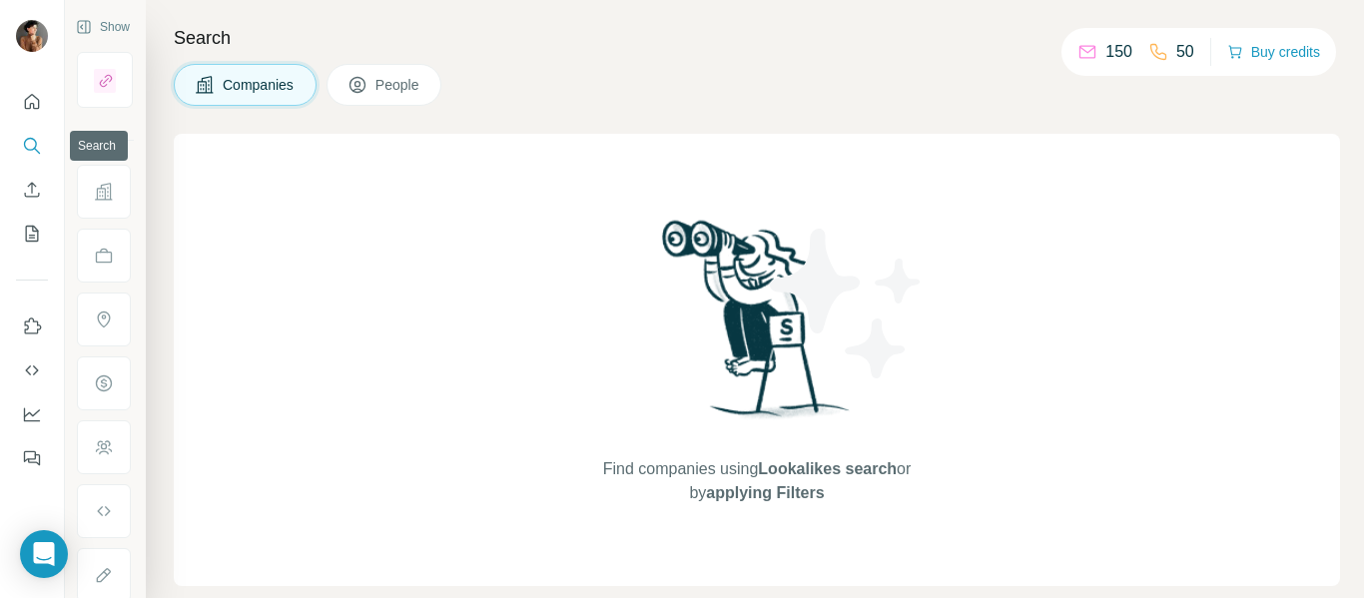
click at [30, 144] on icon "Search" at bounding box center [32, 146] width 20 height 20
click at [37, 137] on icon "Search" at bounding box center [32, 146] width 20 height 20
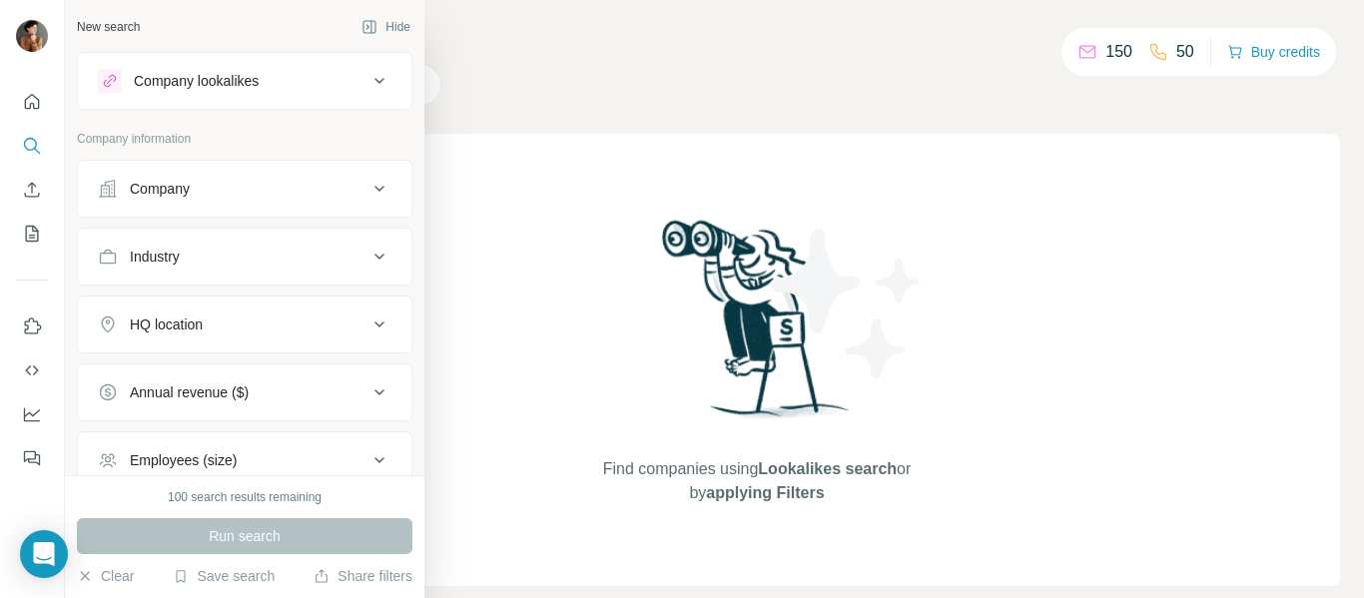
click at [374, 324] on icon at bounding box center [379, 325] width 10 height 6
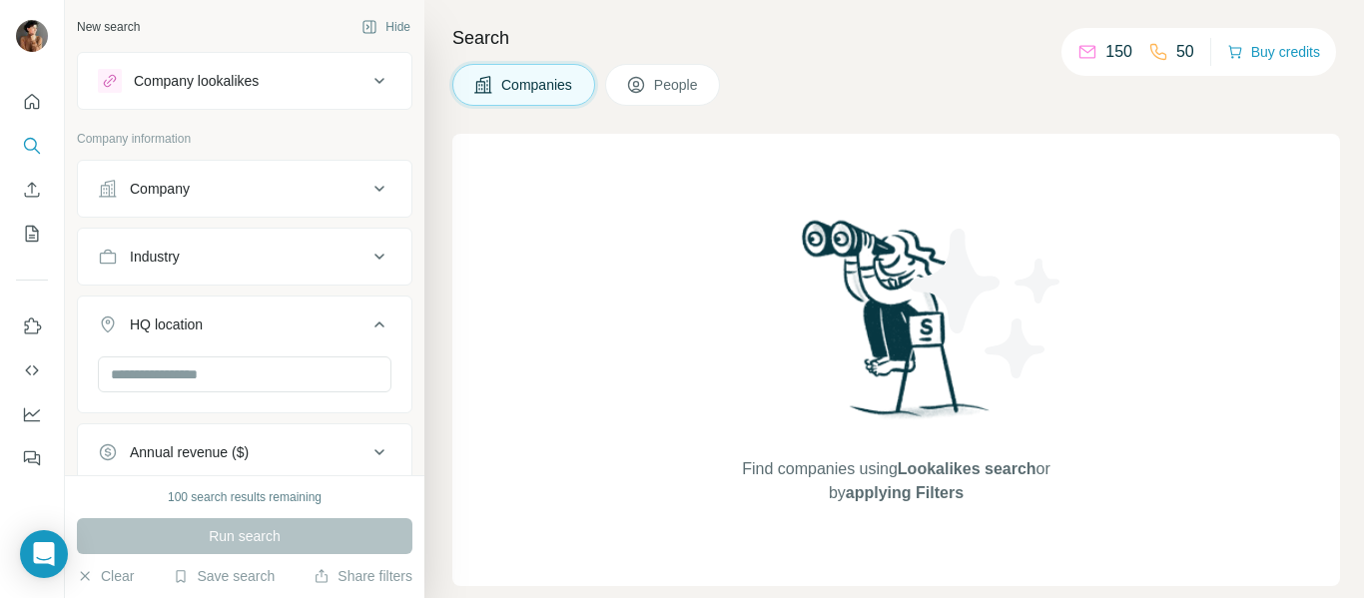
click at [311, 255] on div "Industry" at bounding box center [233, 257] width 270 height 20
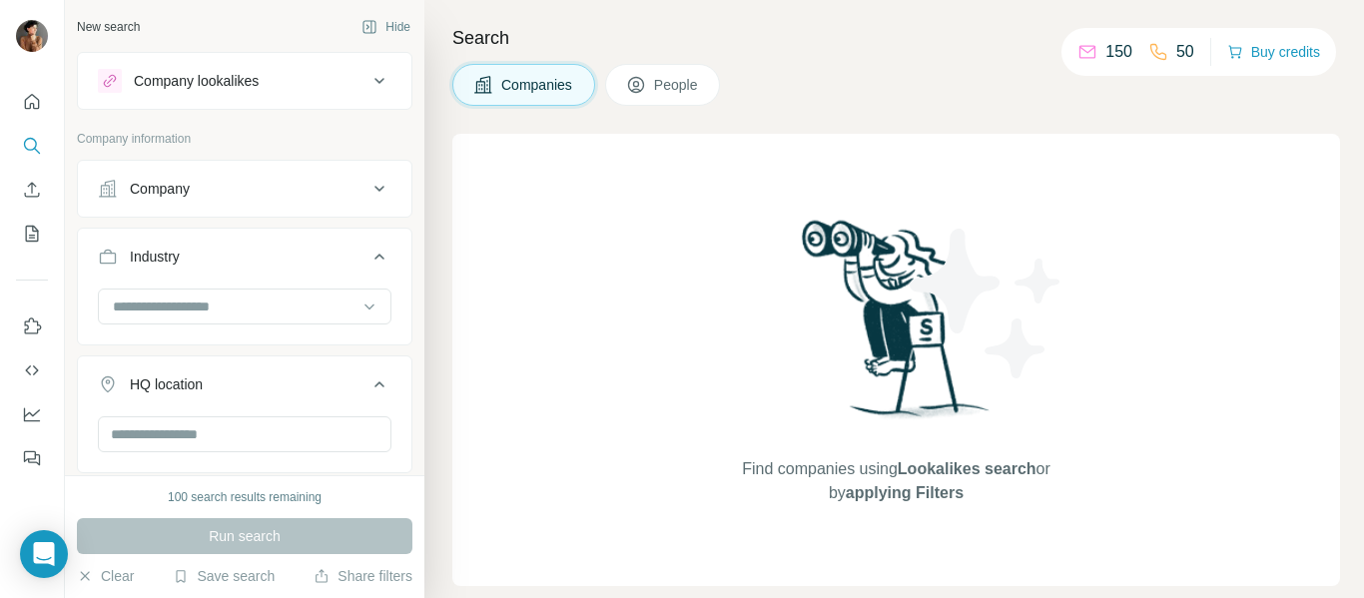
click at [300, 192] on div "Company" at bounding box center [233, 189] width 270 height 20
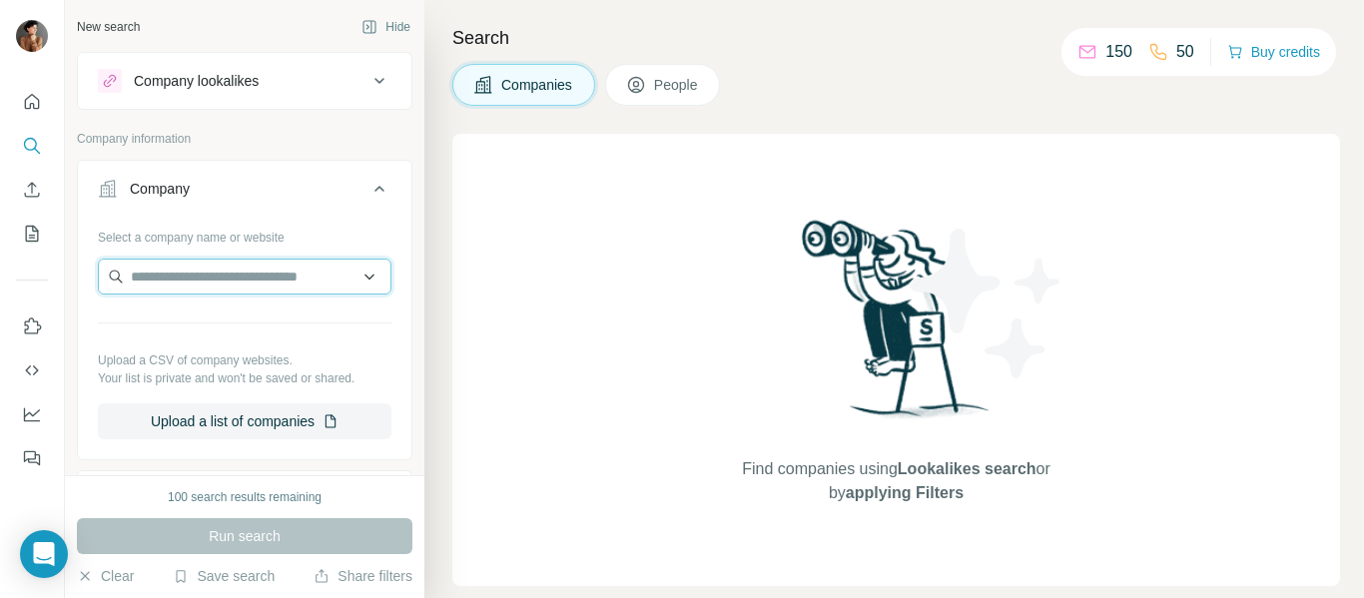
click at [258, 272] on input "text" at bounding box center [245, 277] width 294 height 36
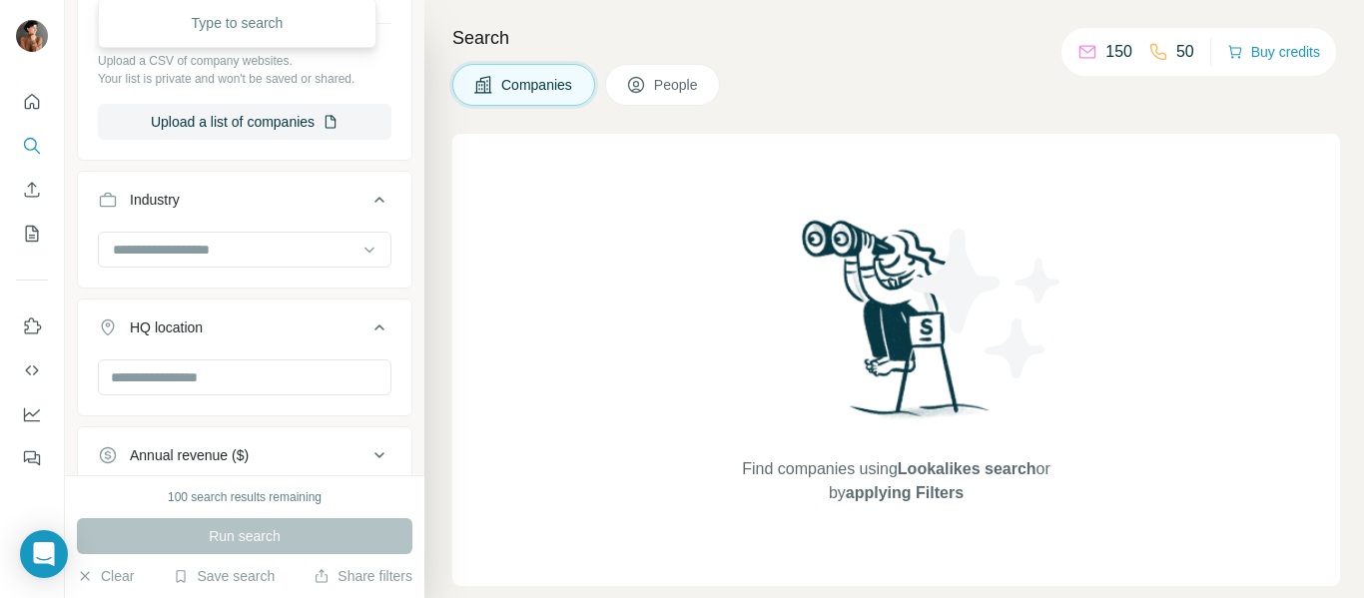
scroll to position [399, 0]
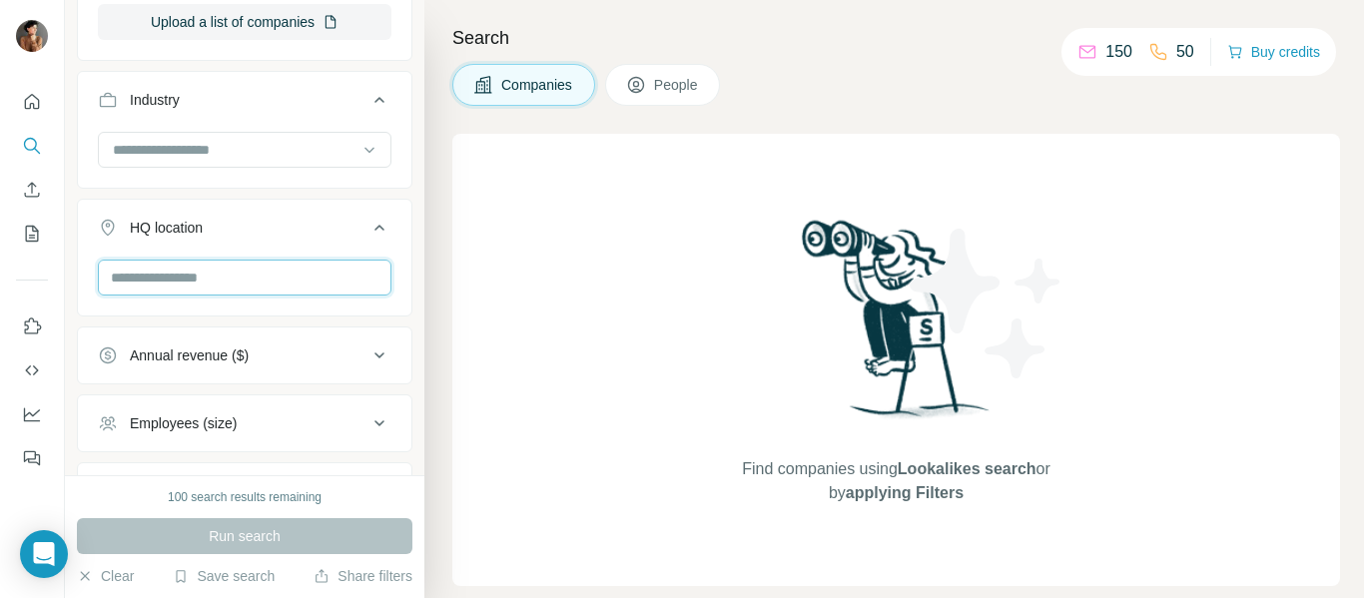
click at [261, 273] on input "text" at bounding box center [245, 278] width 294 height 36
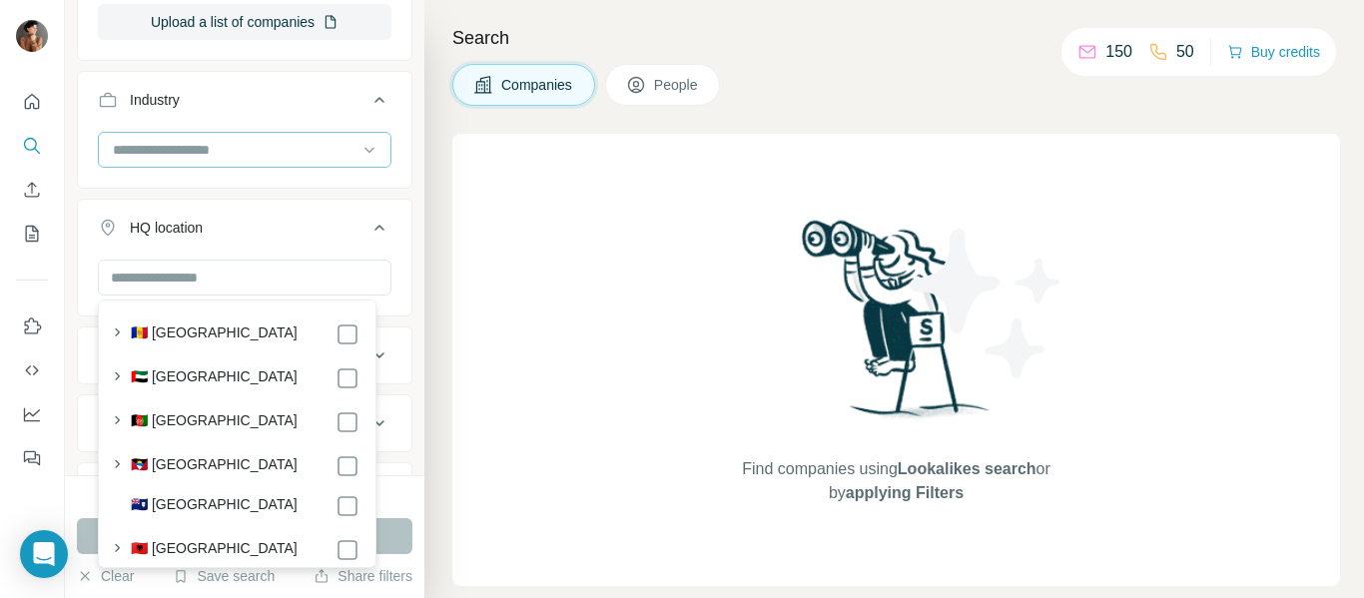
click at [212, 157] on input at bounding box center [234, 150] width 247 height 22
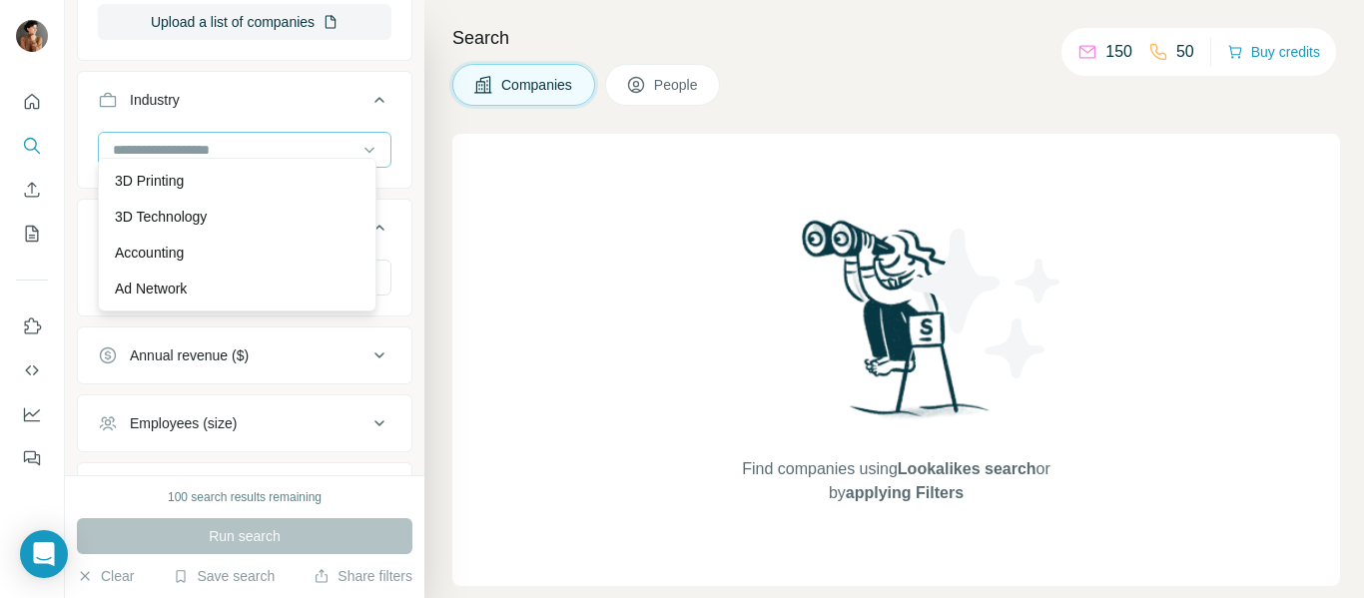
scroll to position [568, 0]
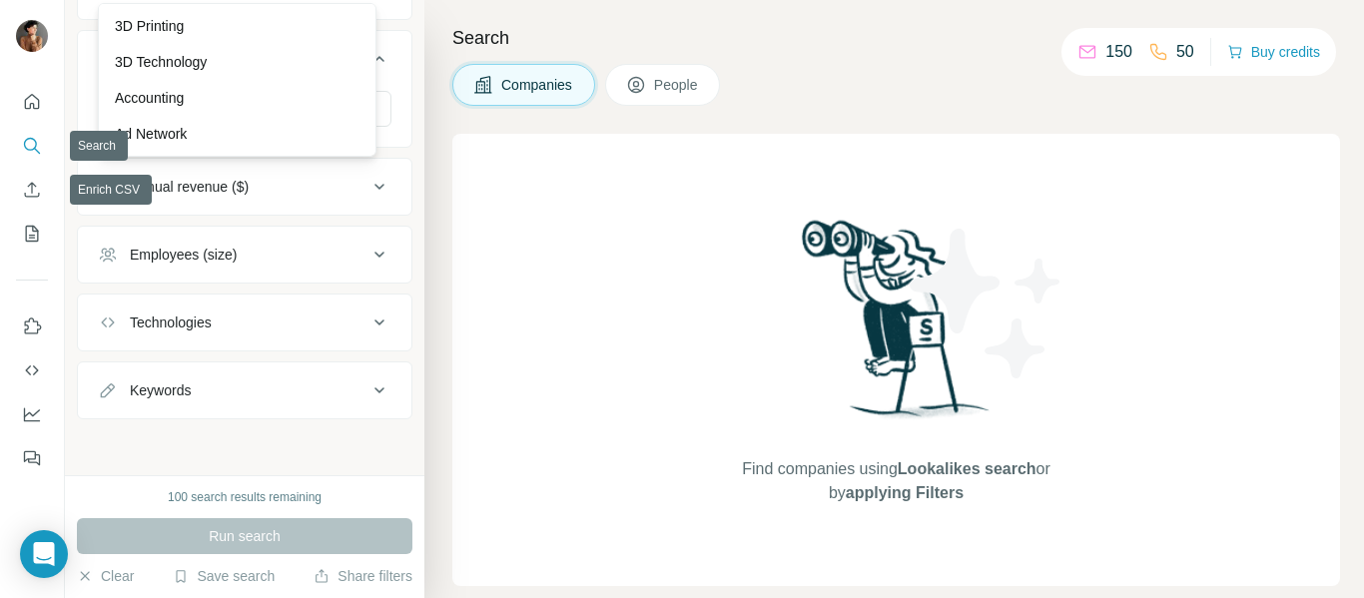
click at [28, 138] on icon "Search" at bounding box center [32, 146] width 20 height 20
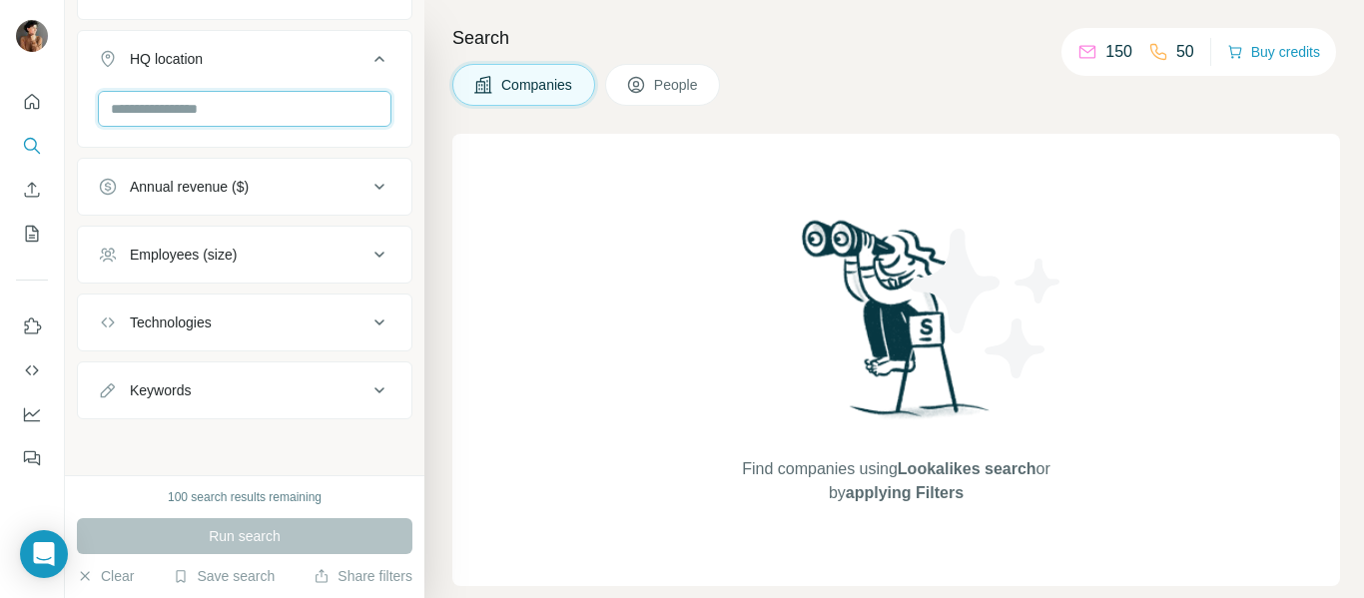
click at [293, 118] on input "text" at bounding box center [245, 109] width 294 height 36
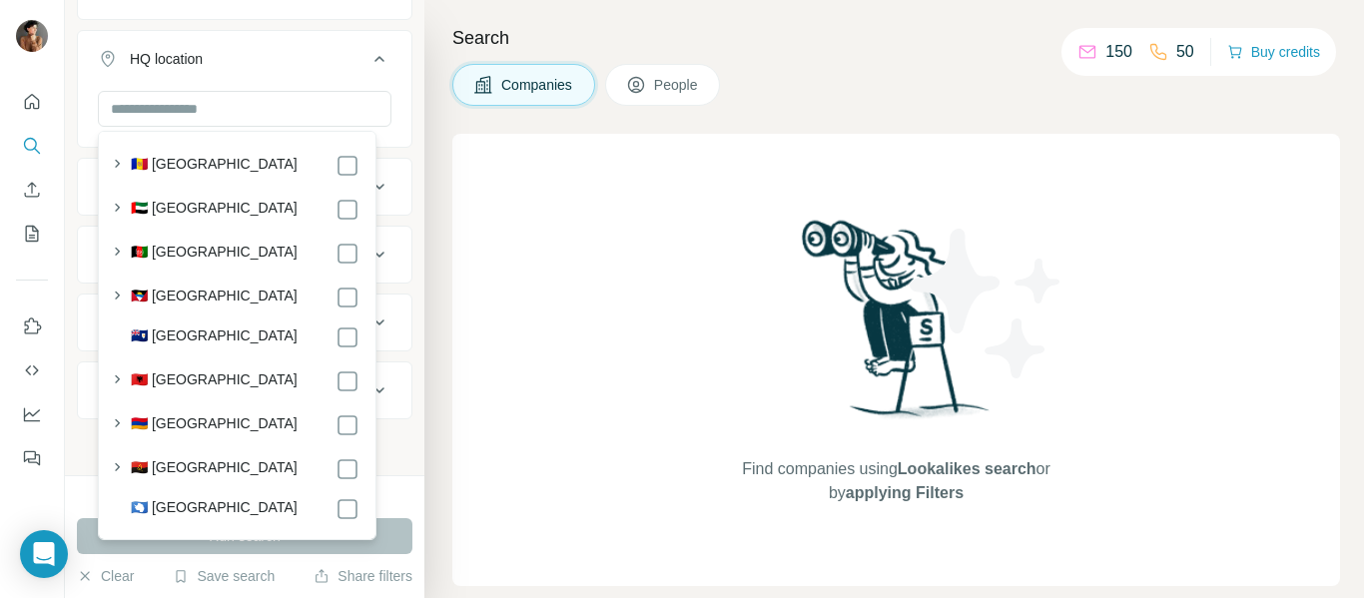
click at [402, 195] on div "New search Hide Company lookalikes Company information Company Select a company…" at bounding box center [244, 237] width 359 height 475
